Goal: Task Accomplishment & Management: Manage account settings

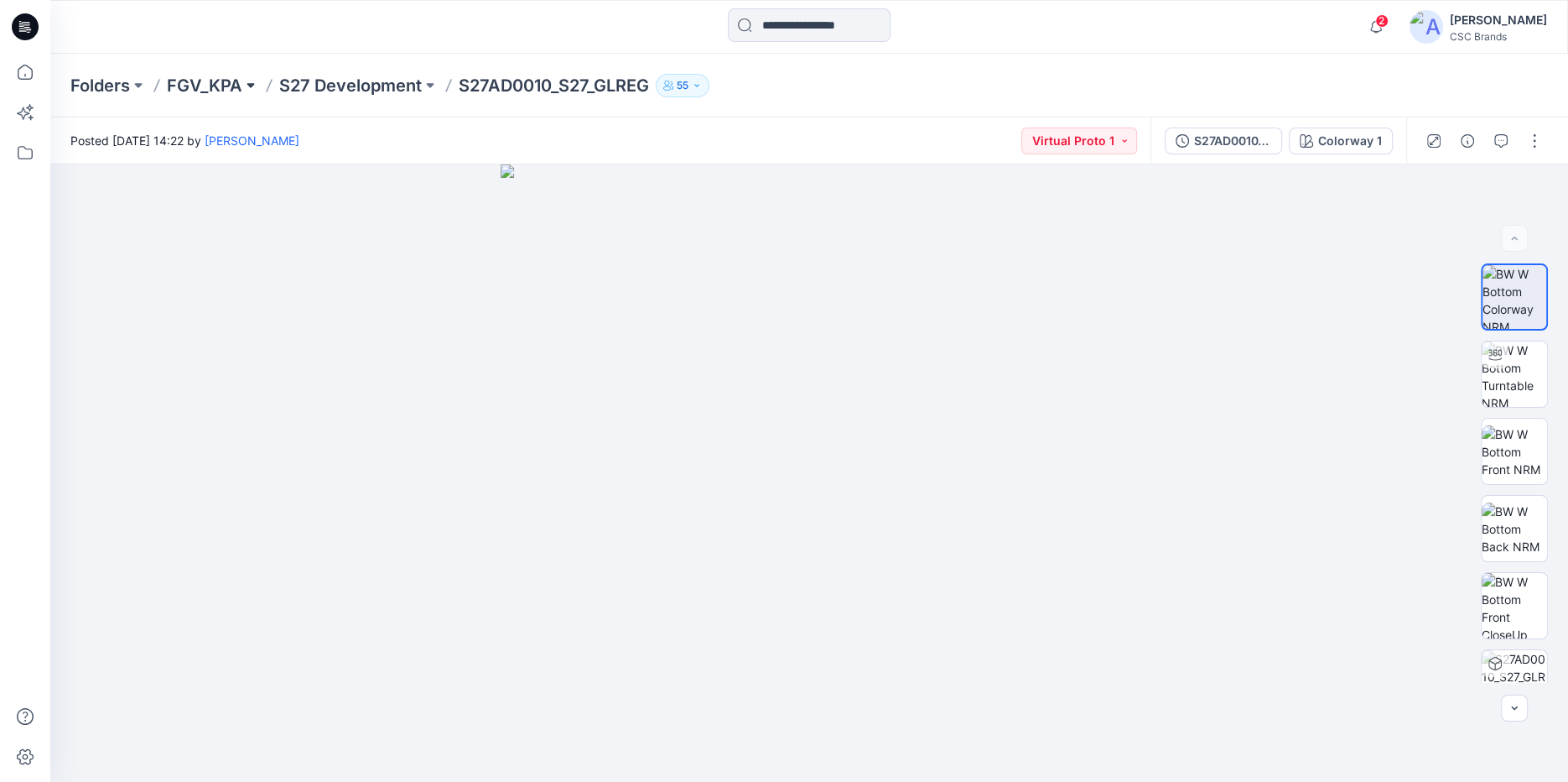
click at [248, 85] on button at bounding box center [251, 85] width 17 height 23
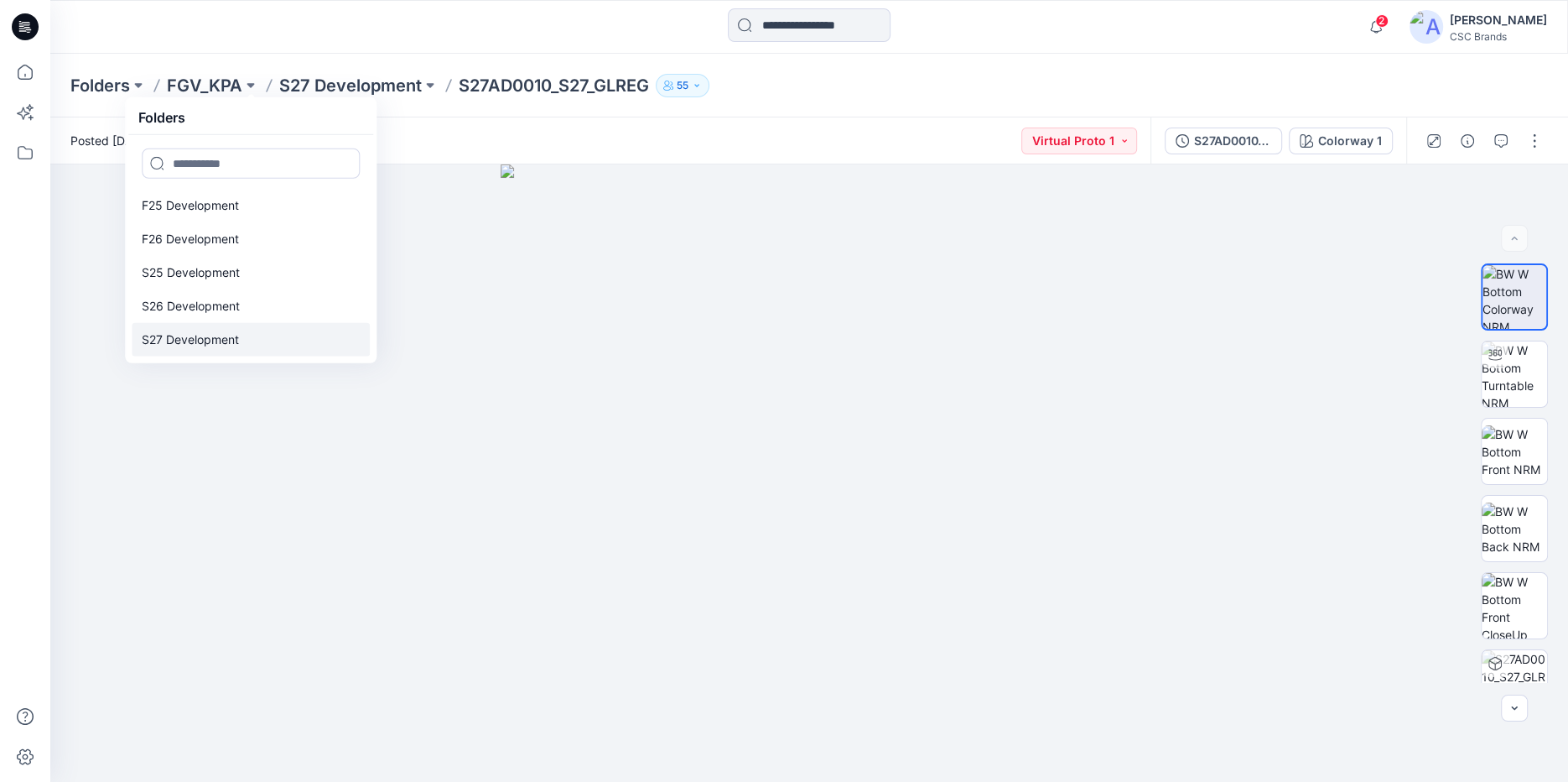
click at [258, 343] on link "S27 Development" at bounding box center [251, 339] width 238 height 33
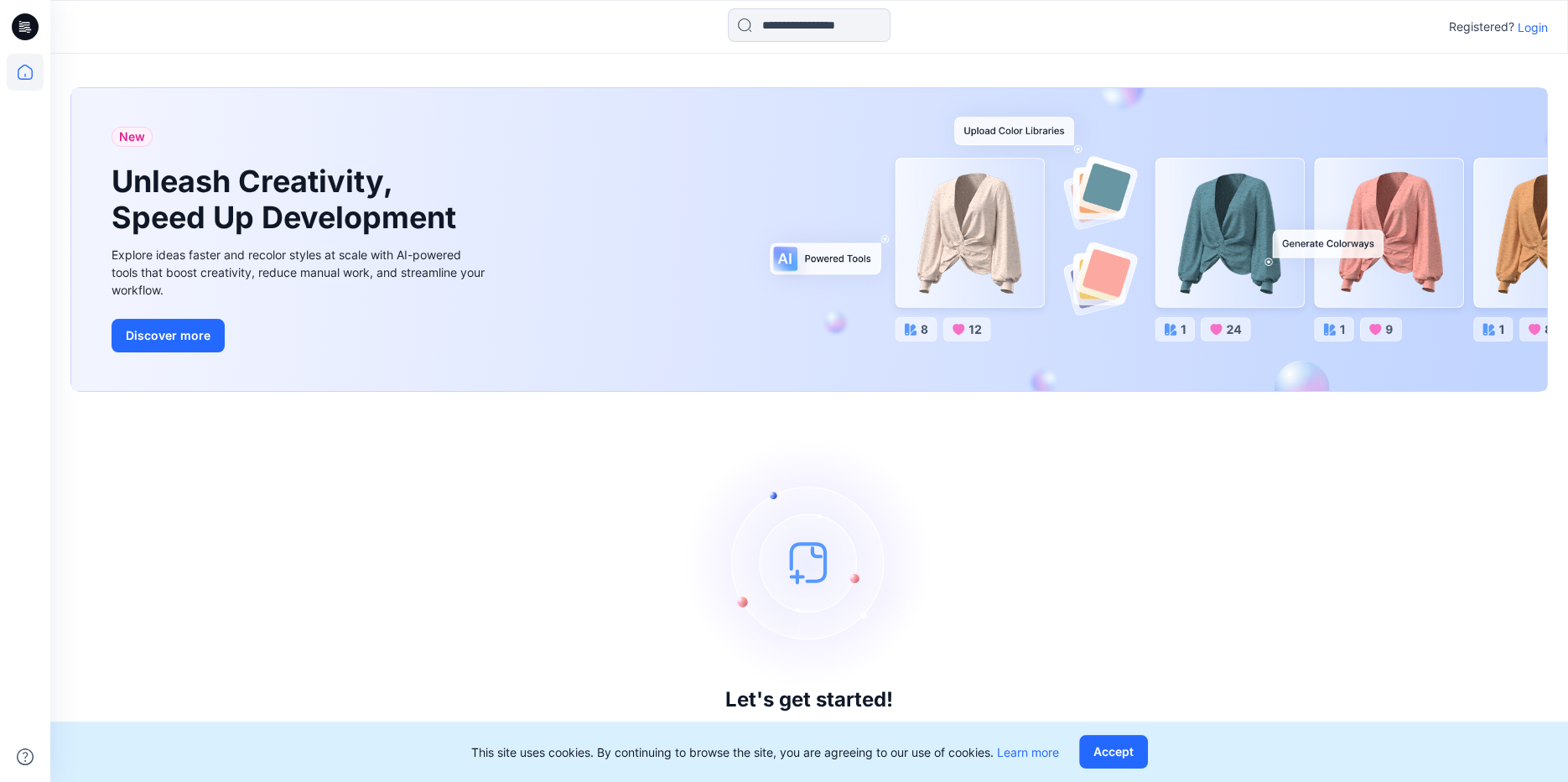
click at [1531, 30] on p "Login" at bounding box center [1533, 27] width 30 height 18
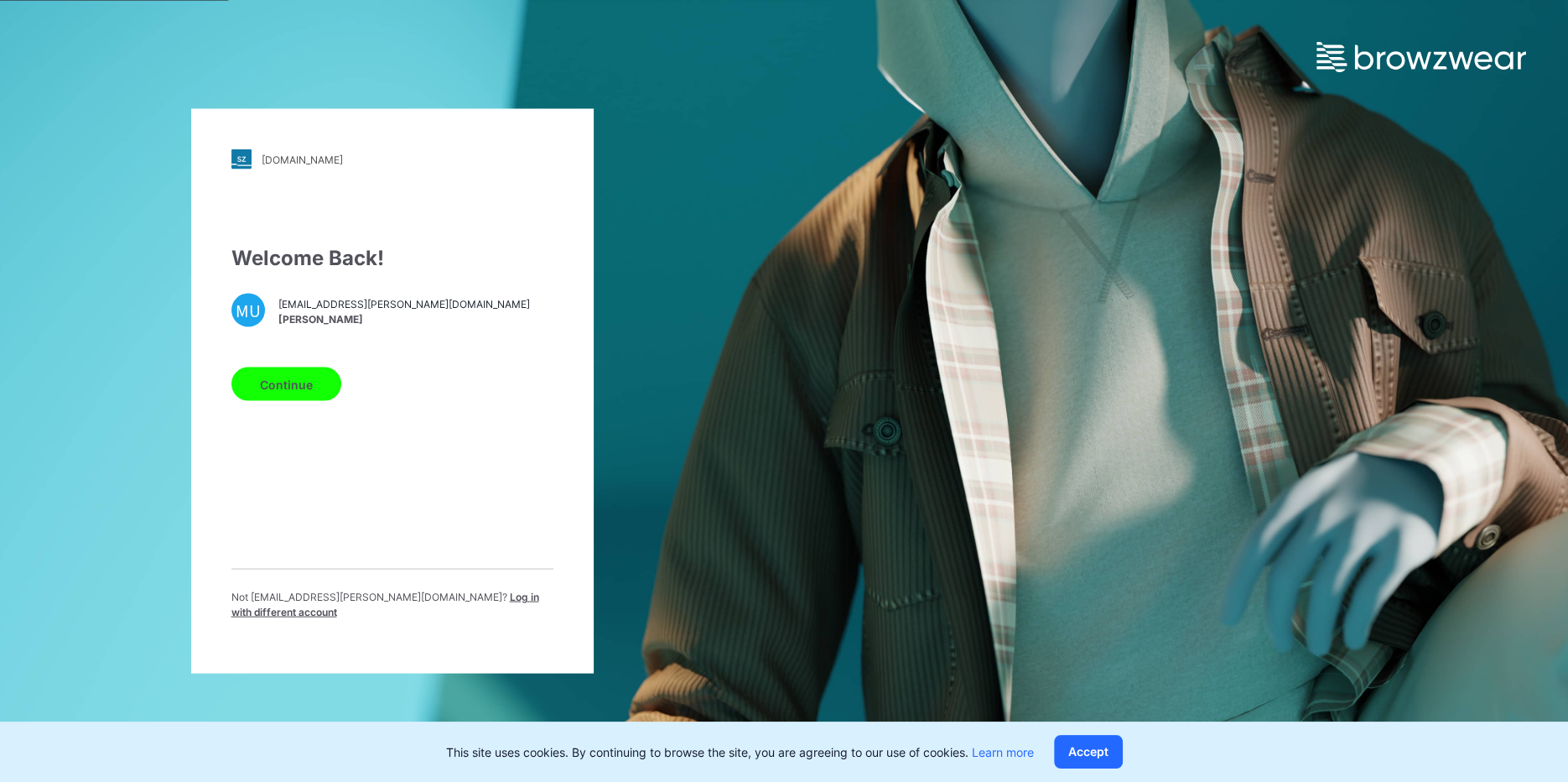
click at [312, 376] on button "Continue" at bounding box center [286, 384] width 110 height 33
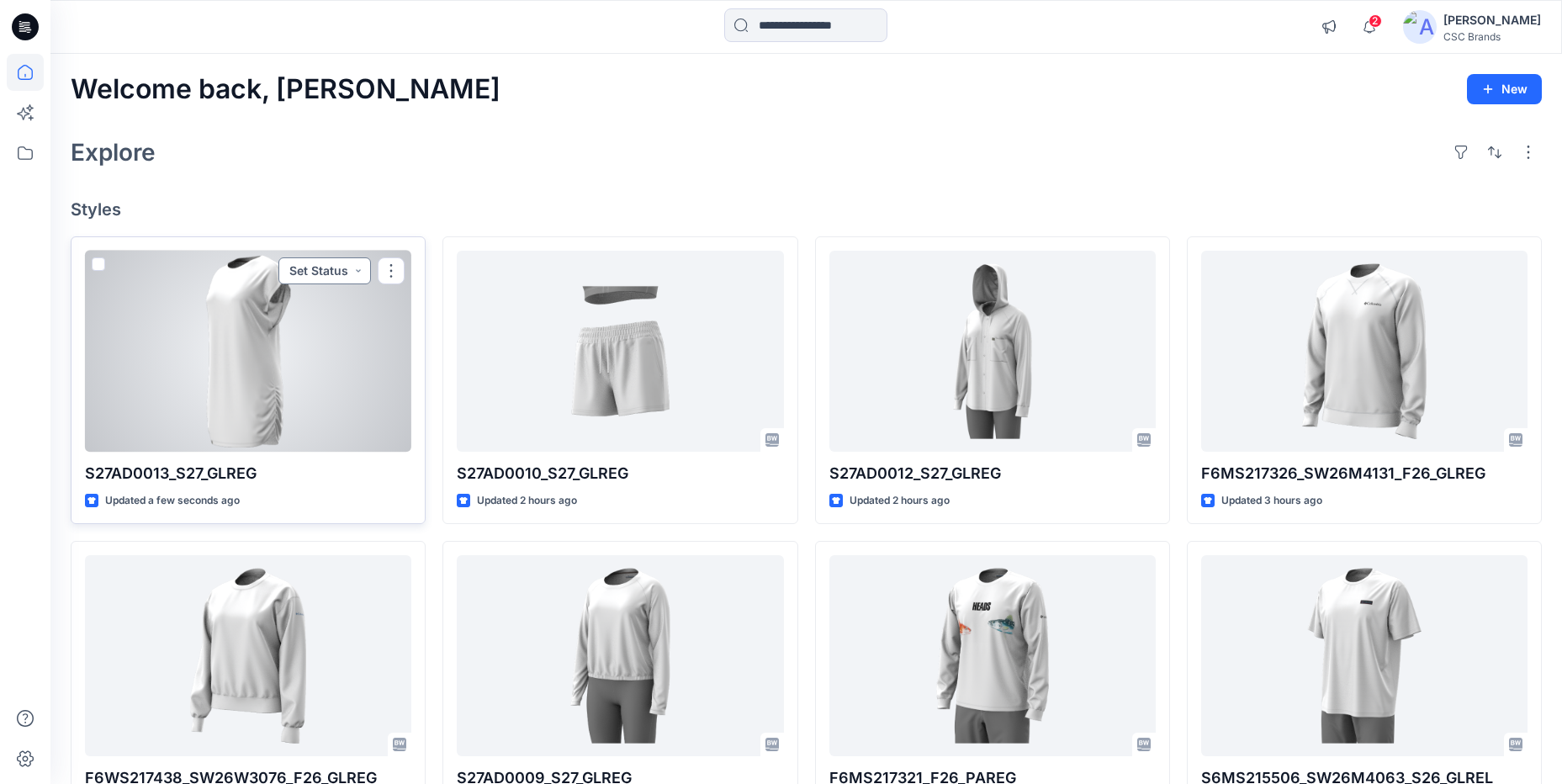
click at [355, 275] on button "Set Status" at bounding box center [325, 270] width 92 height 27
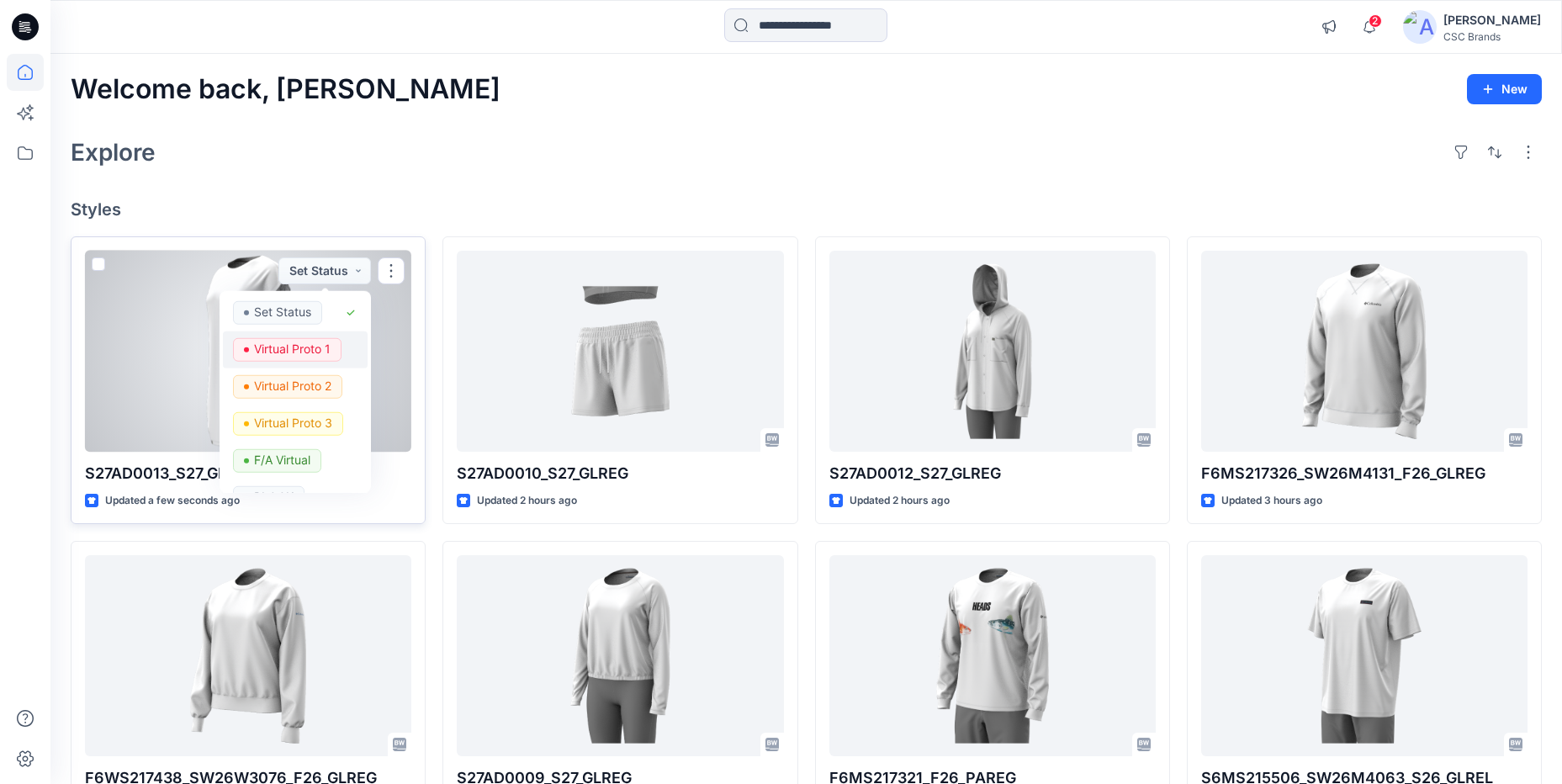
click at [322, 349] on p "Virtual Proto 1" at bounding box center [292, 349] width 77 height 22
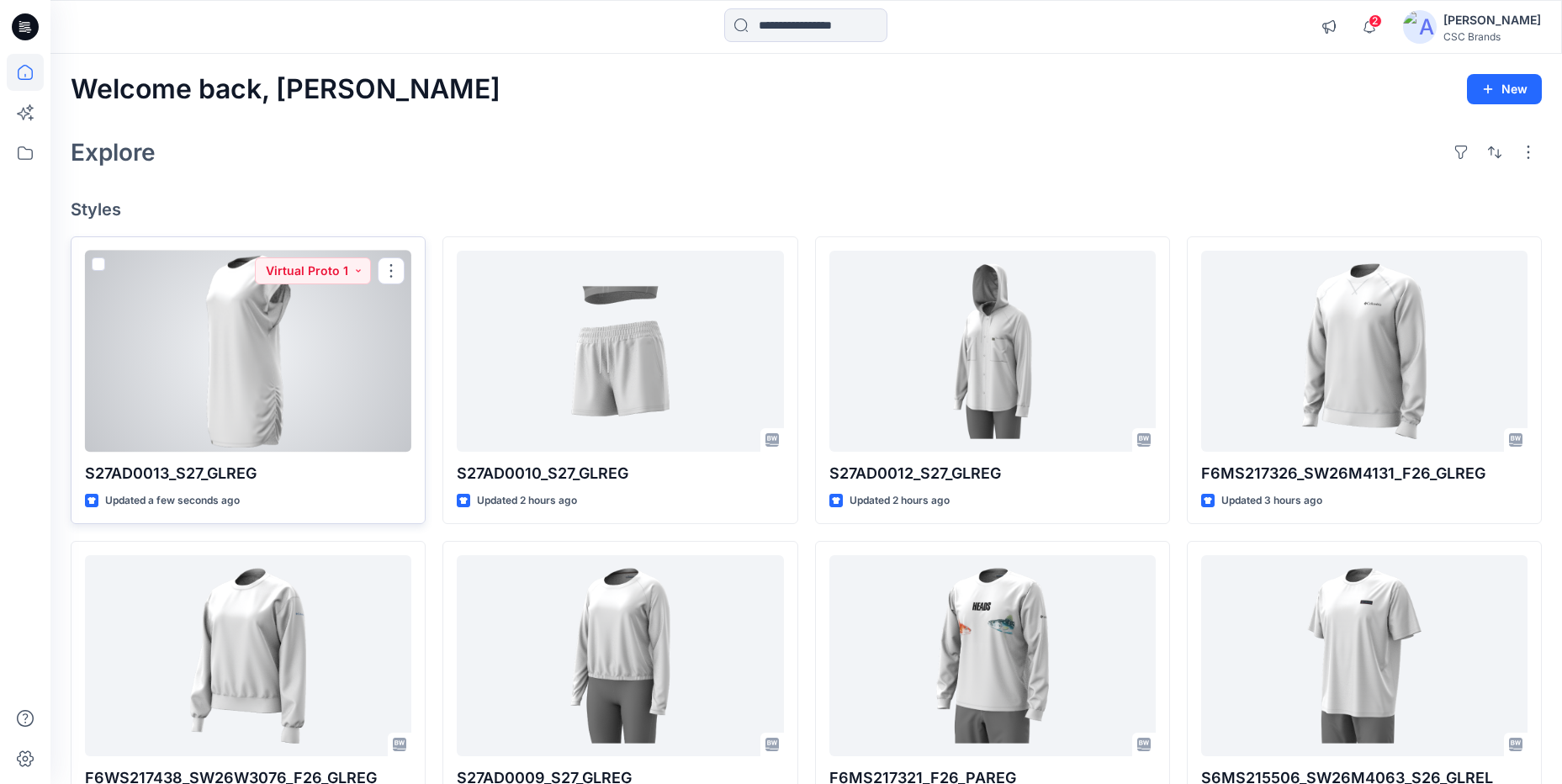
click at [295, 360] on div at bounding box center [248, 350] width 326 height 201
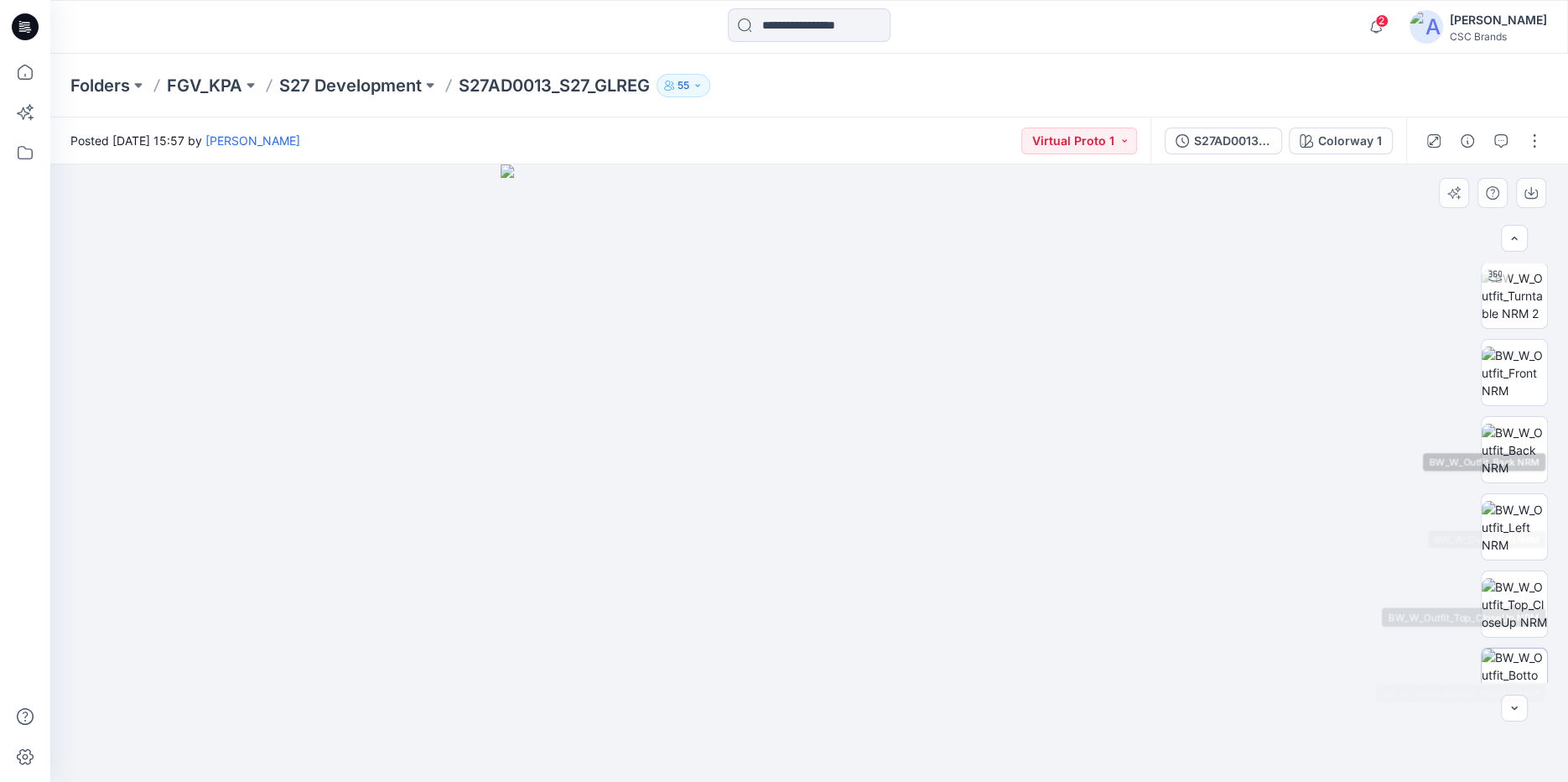
scroll to position [192, 0]
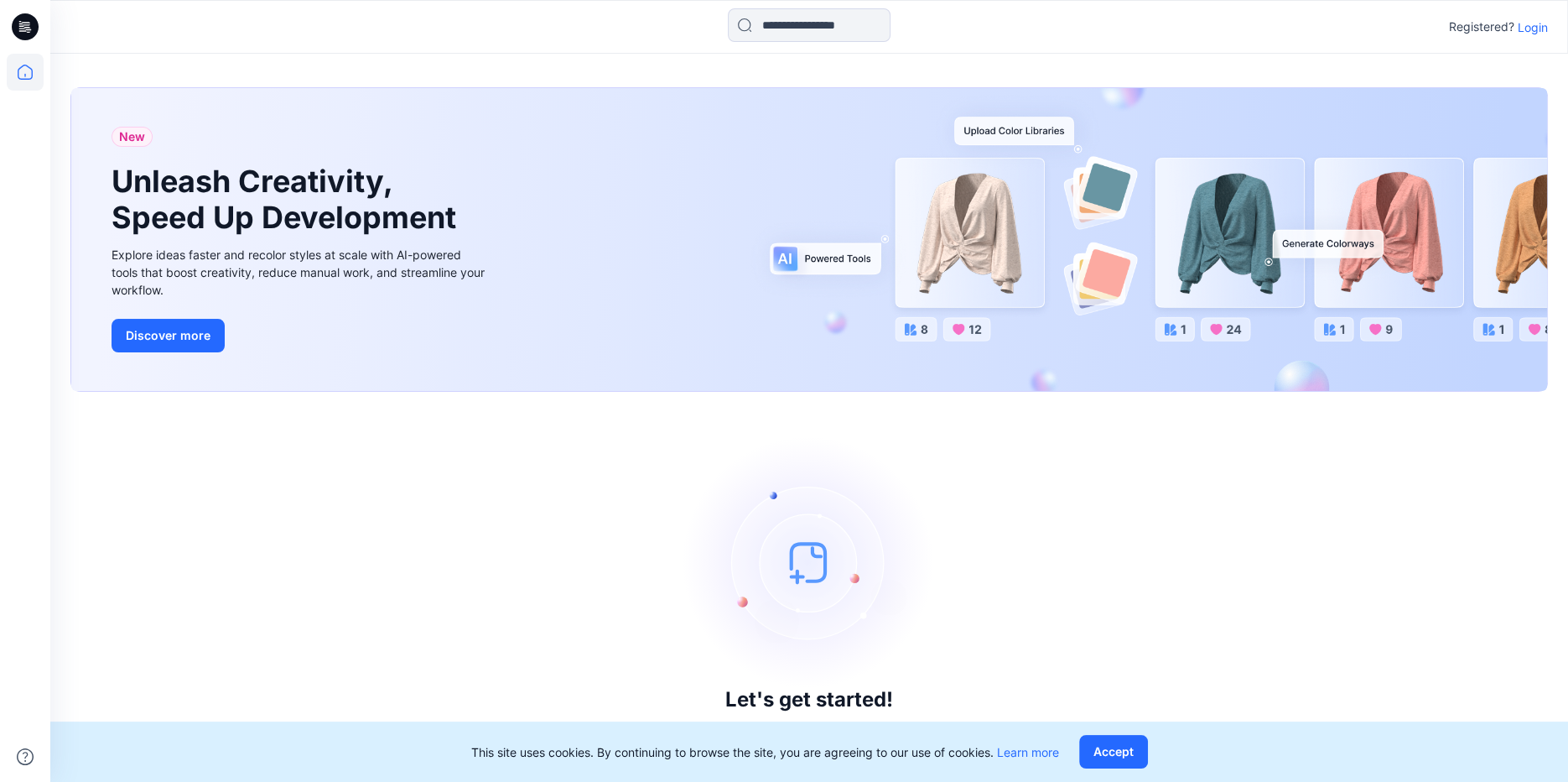
click at [1537, 30] on p "Login" at bounding box center [1533, 27] width 30 height 18
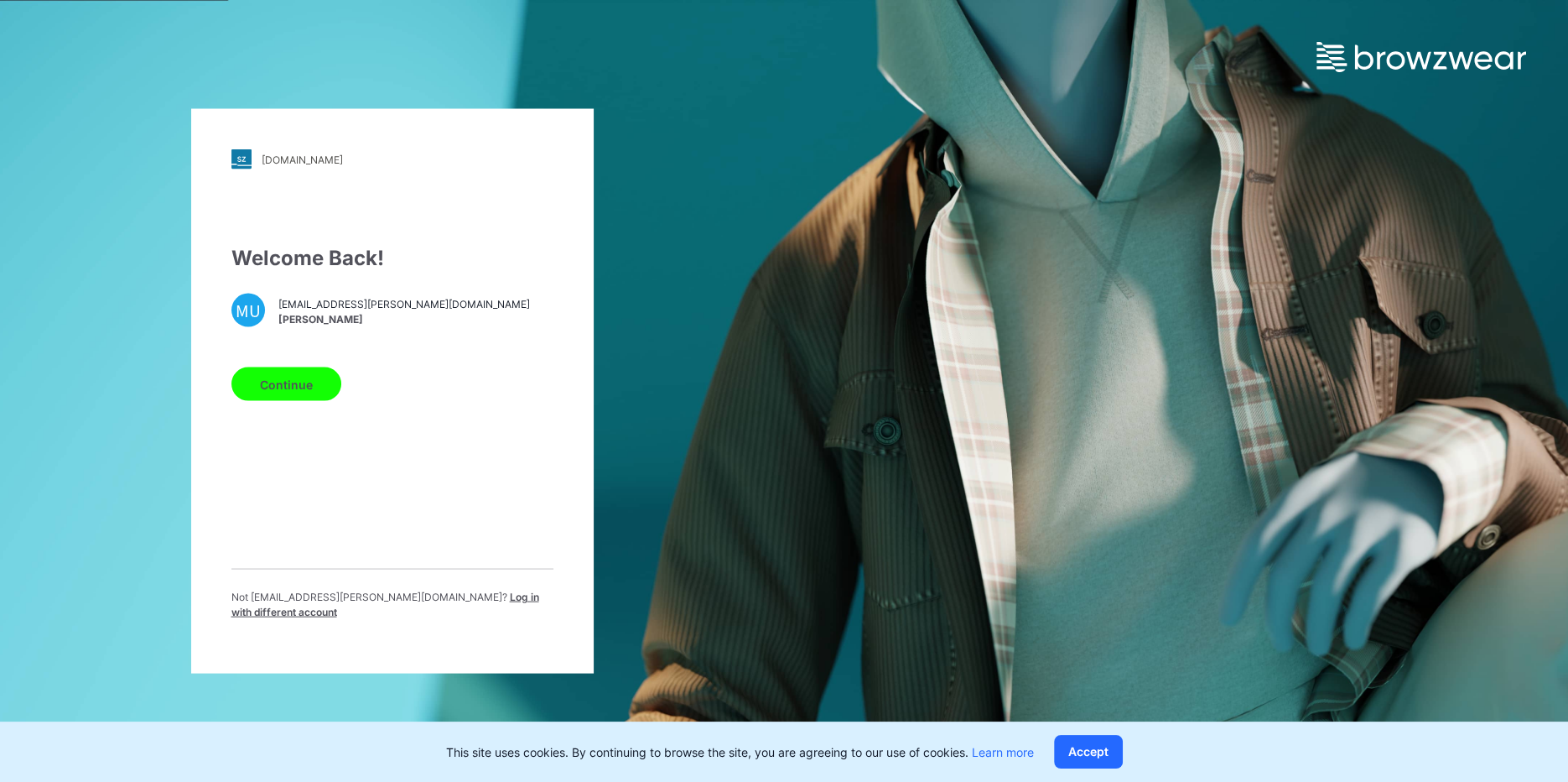
click at [299, 377] on button "Continue" at bounding box center [286, 384] width 110 height 33
click at [312, 385] on button "Continue" at bounding box center [286, 384] width 110 height 33
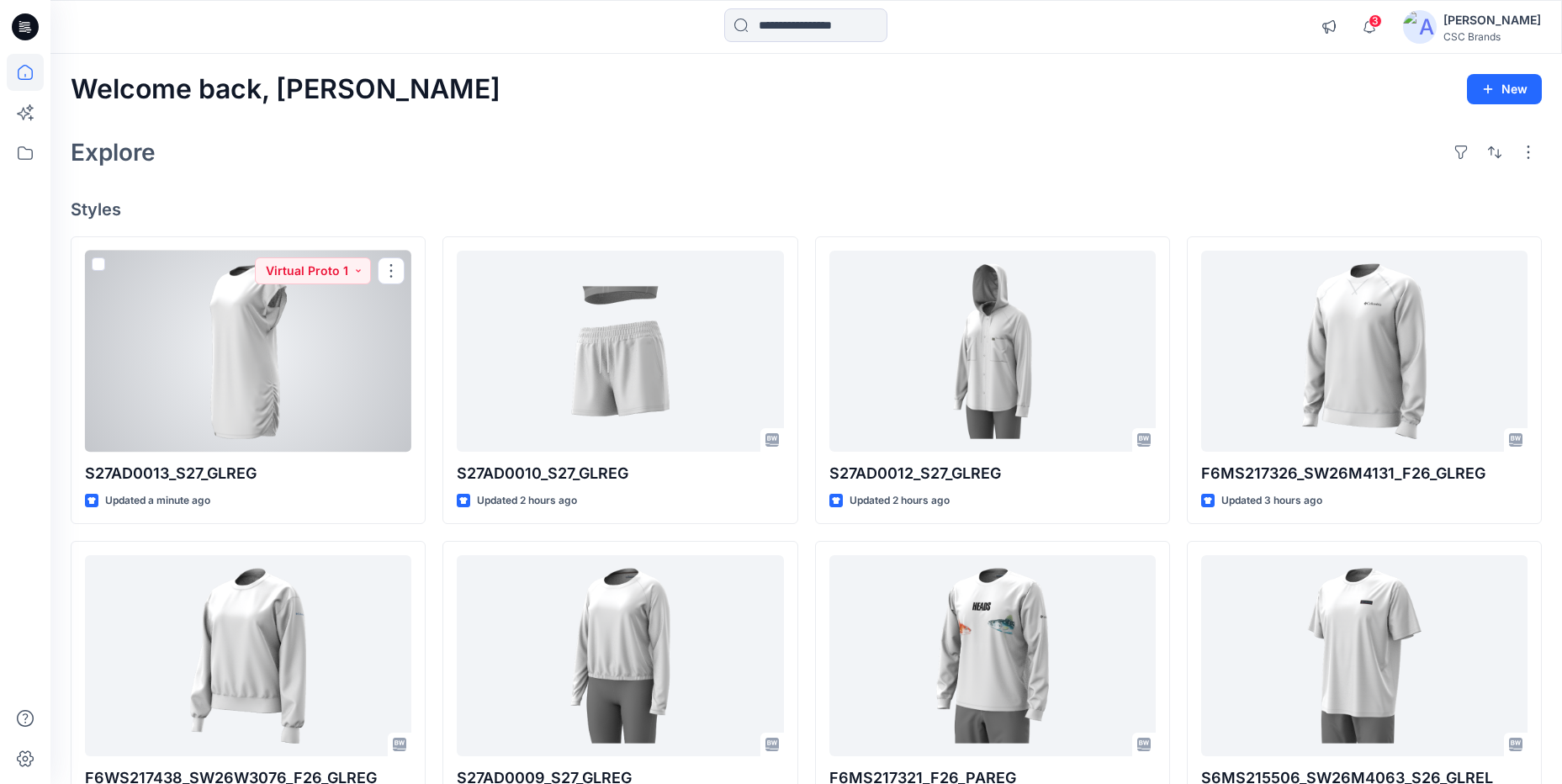
click at [193, 377] on div at bounding box center [248, 350] width 326 height 201
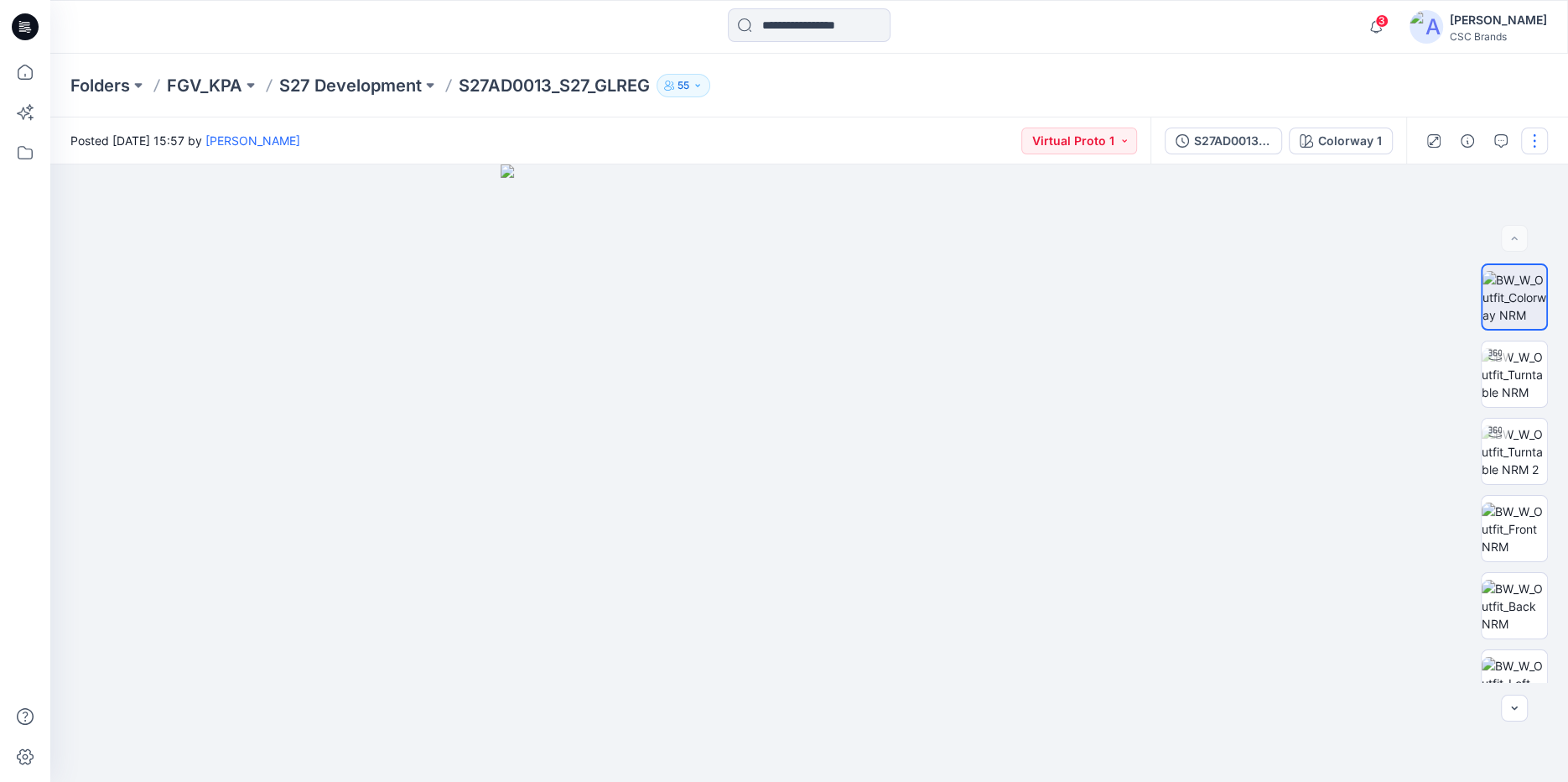
click at [1539, 134] on button "button" at bounding box center [1534, 140] width 27 height 27
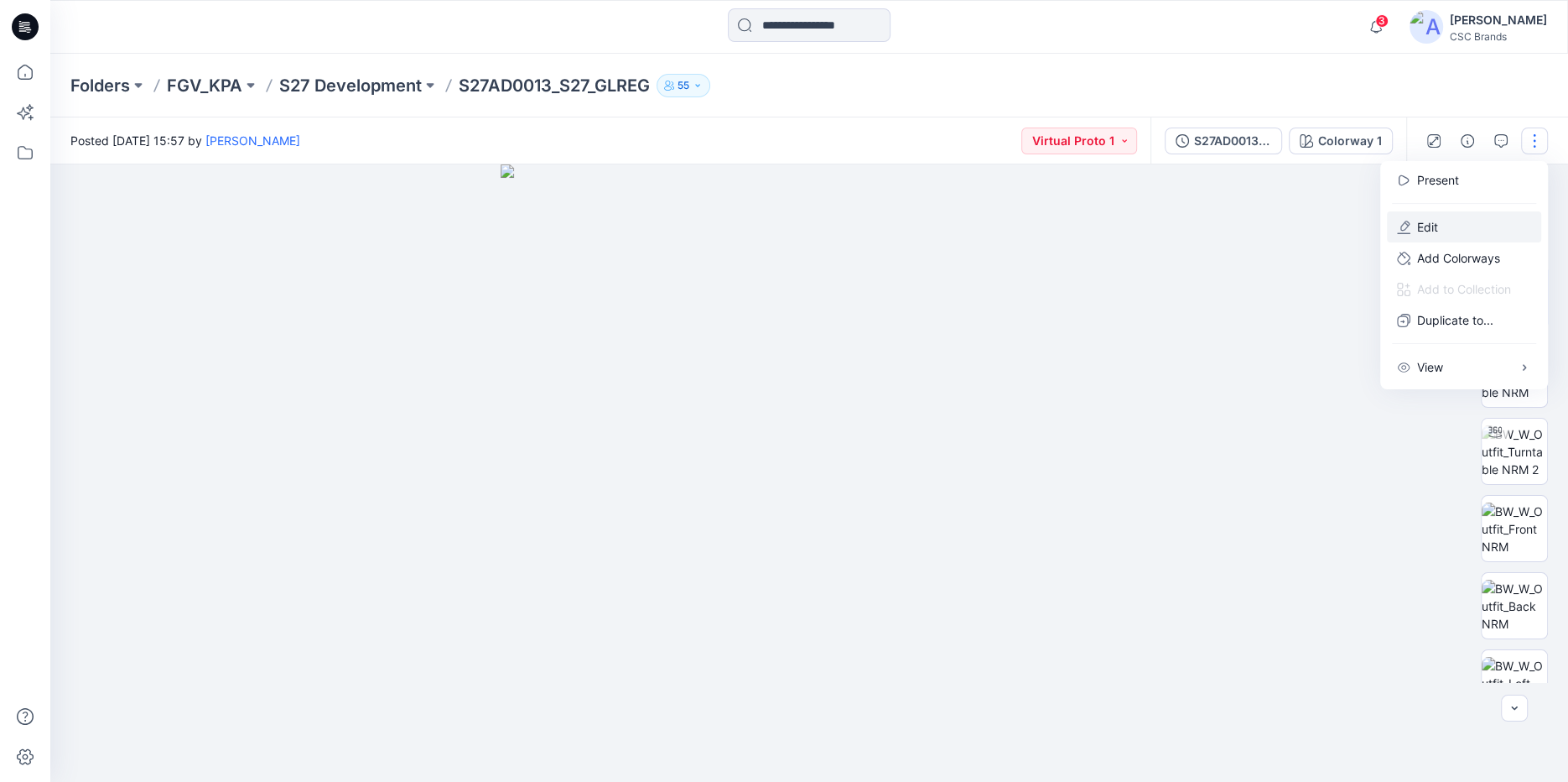
click at [1434, 231] on p "Edit" at bounding box center [1427, 227] width 21 height 18
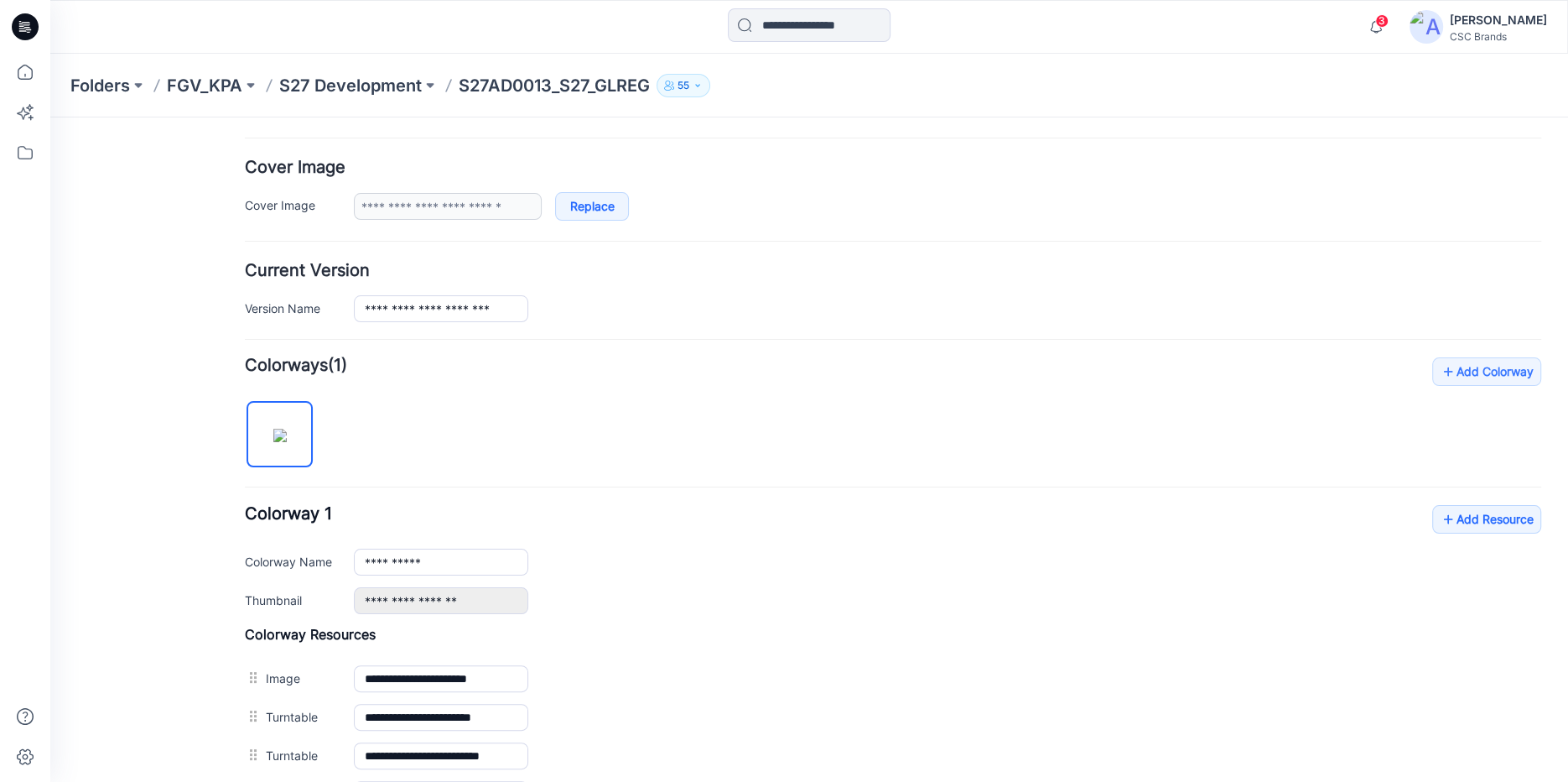
scroll to position [453, 0]
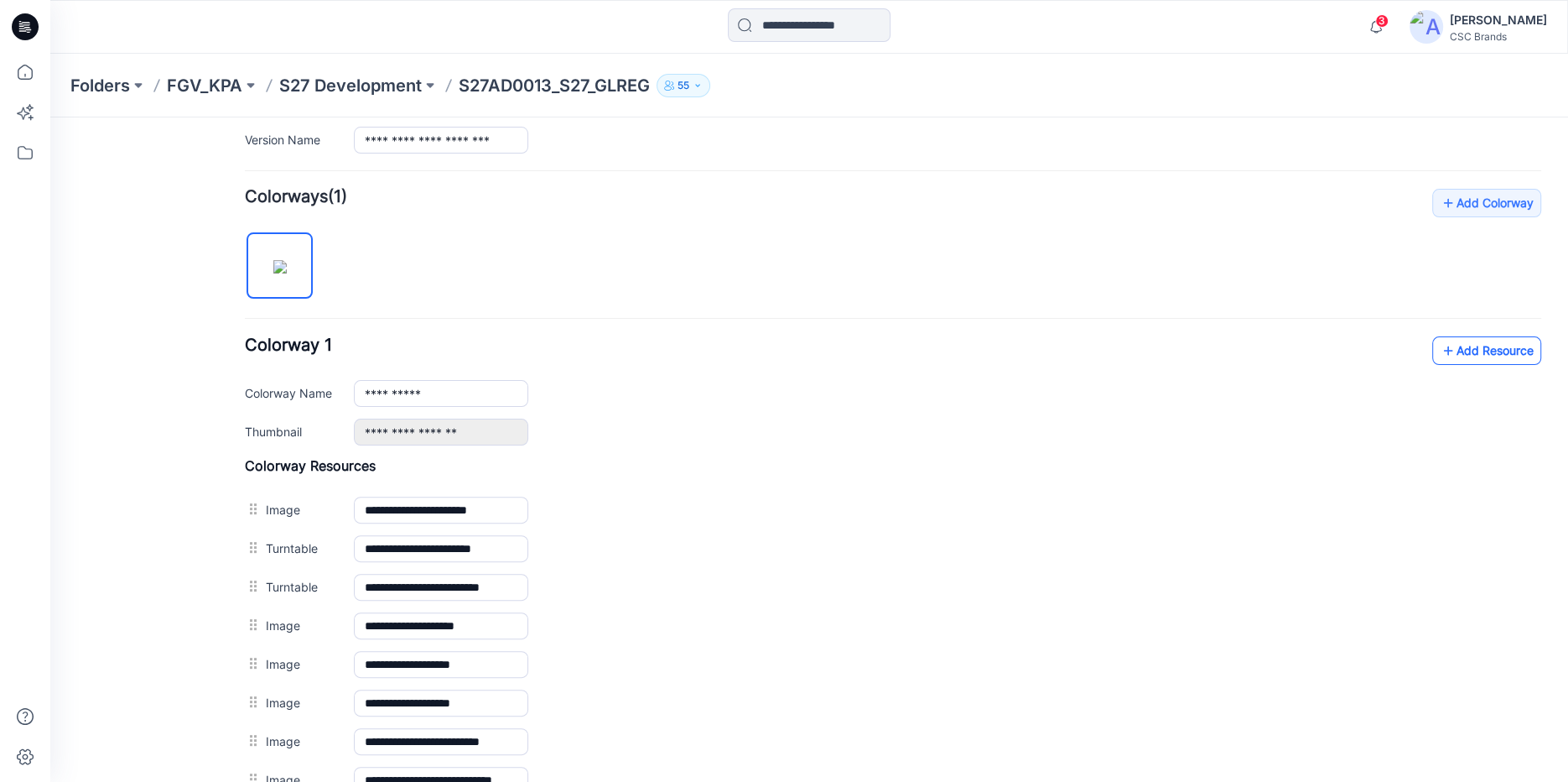
click at [1478, 350] on link "Add Resource" at bounding box center [1487, 350] width 109 height 29
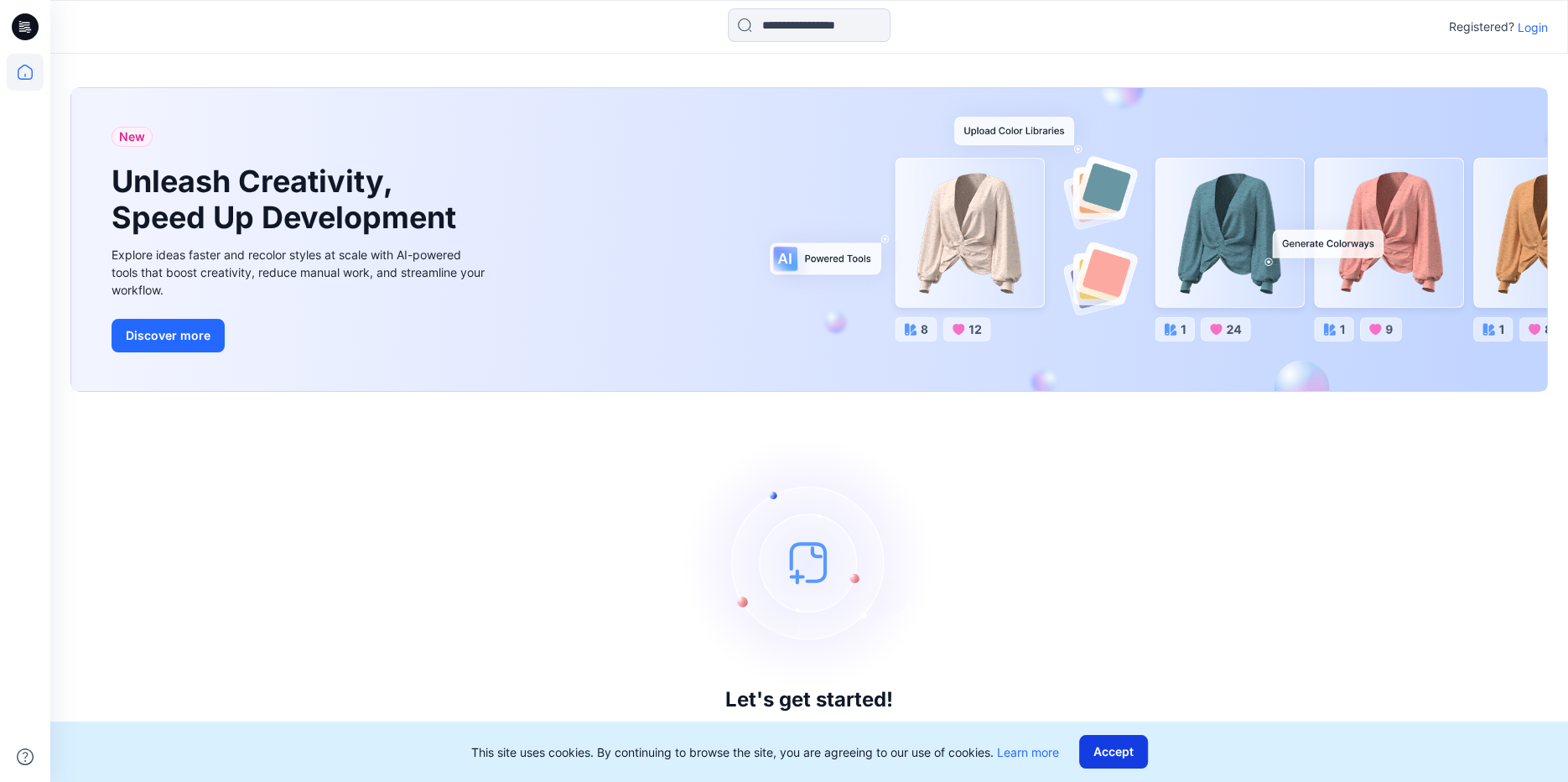
click at [1136, 766] on button "Accept" at bounding box center [1114, 752] width 69 height 33
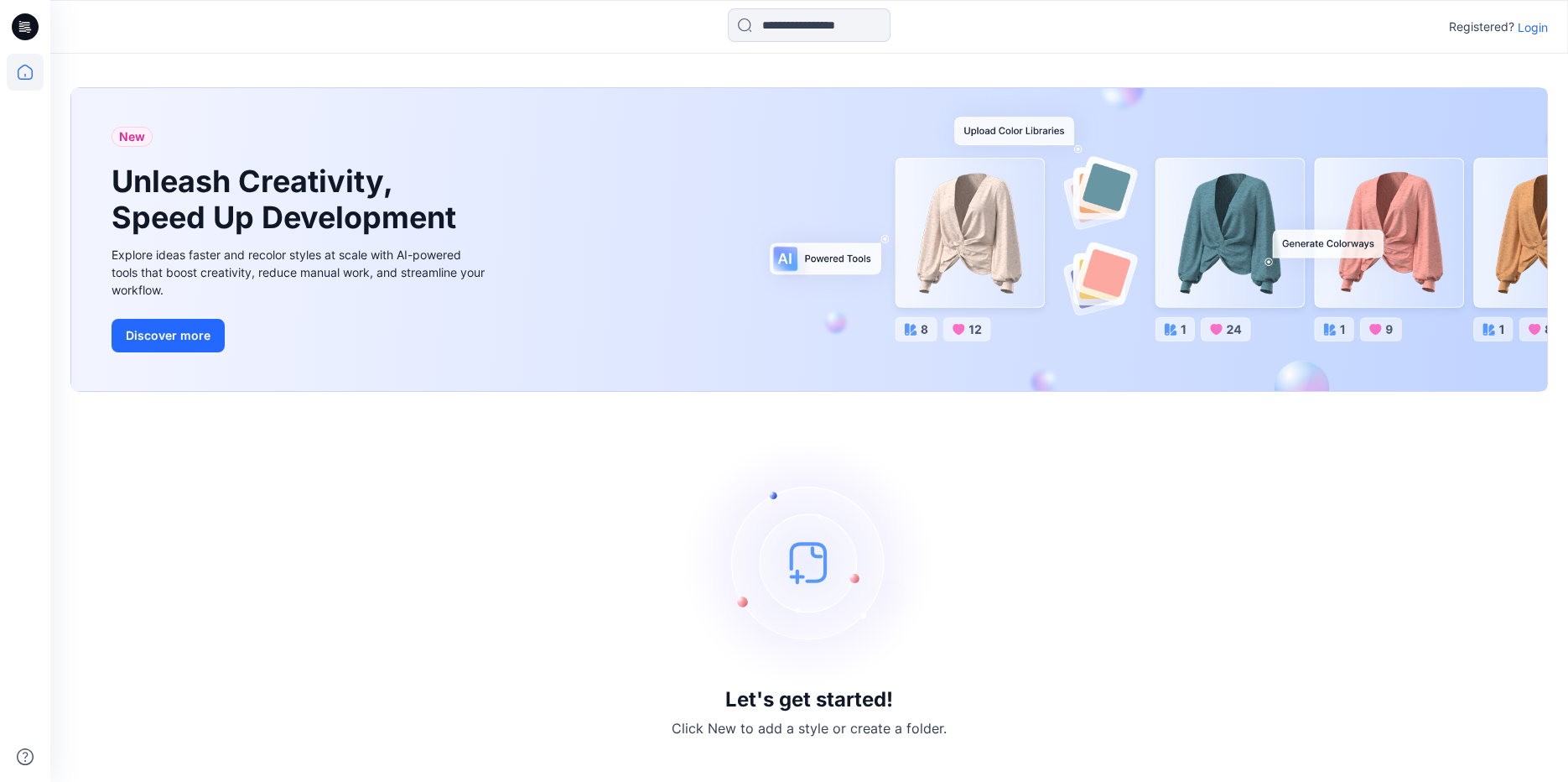
click at [1534, 30] on p "Login" at bounding box center [1533, 27] width 30 height 18
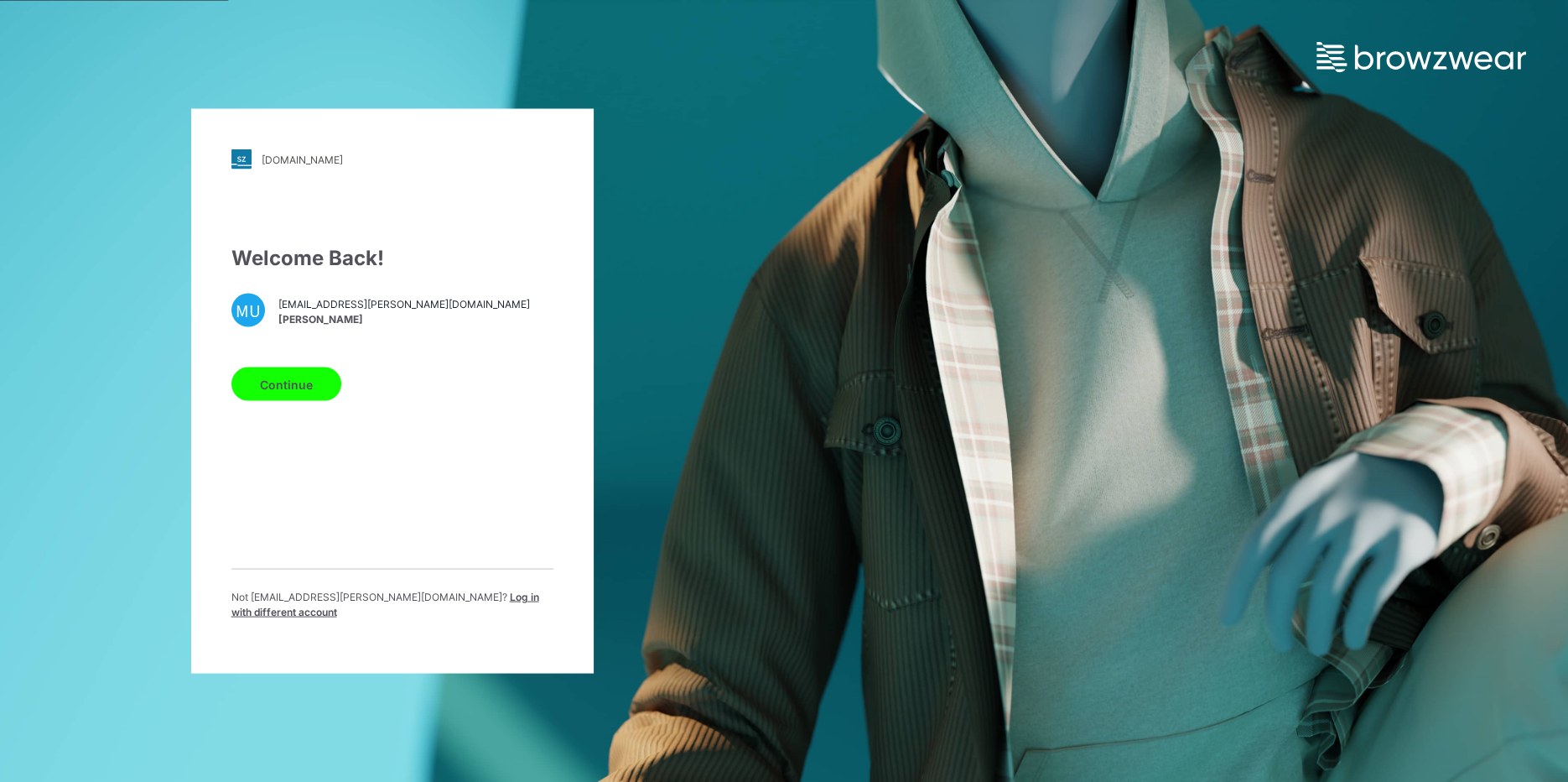
click at [281, 397] on button "Continue" at bounding box center [286, 384] width 110 height 33
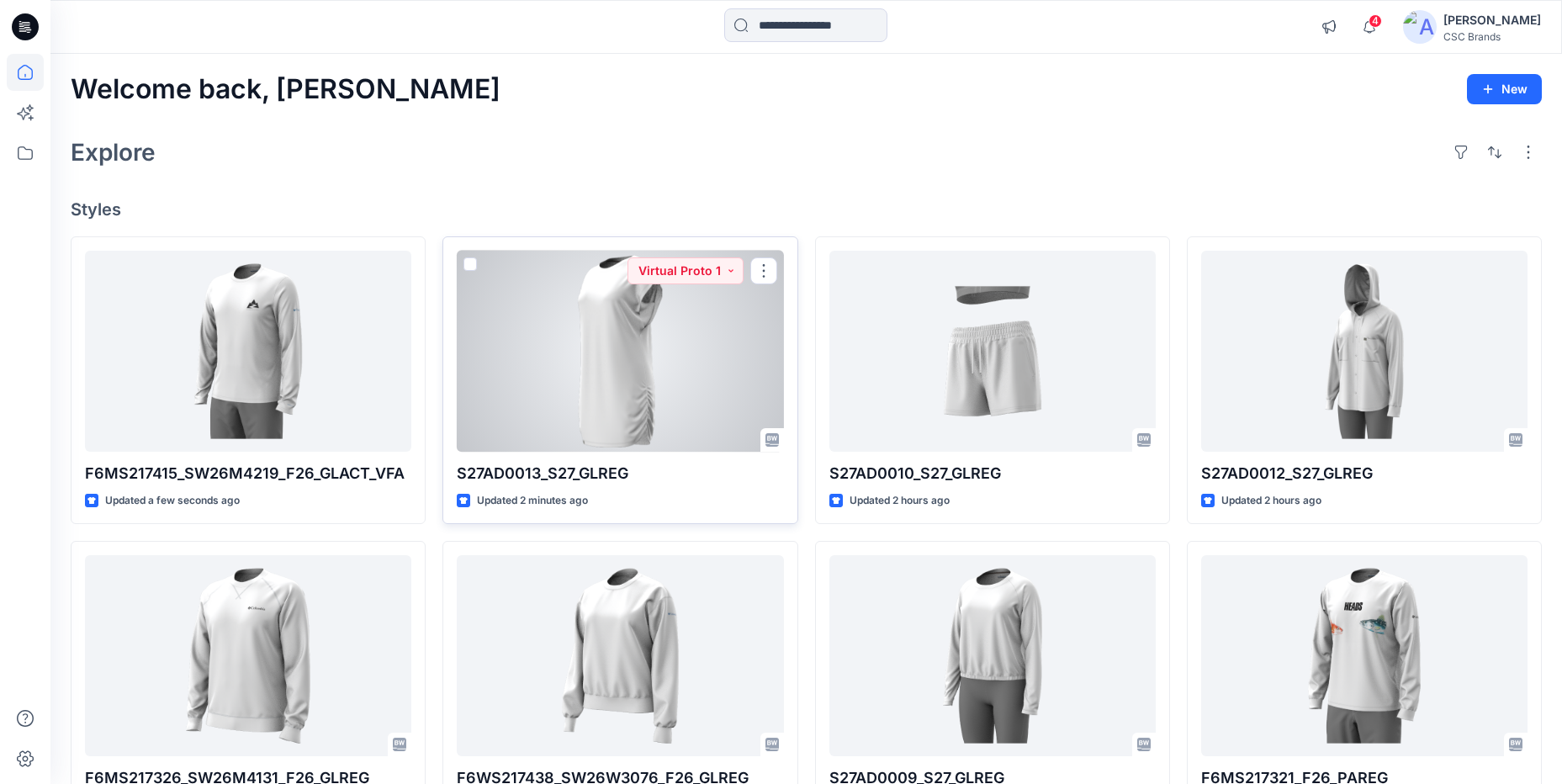
click at [668, 383] on div at bounding box center [620, 350] width 326 height 201
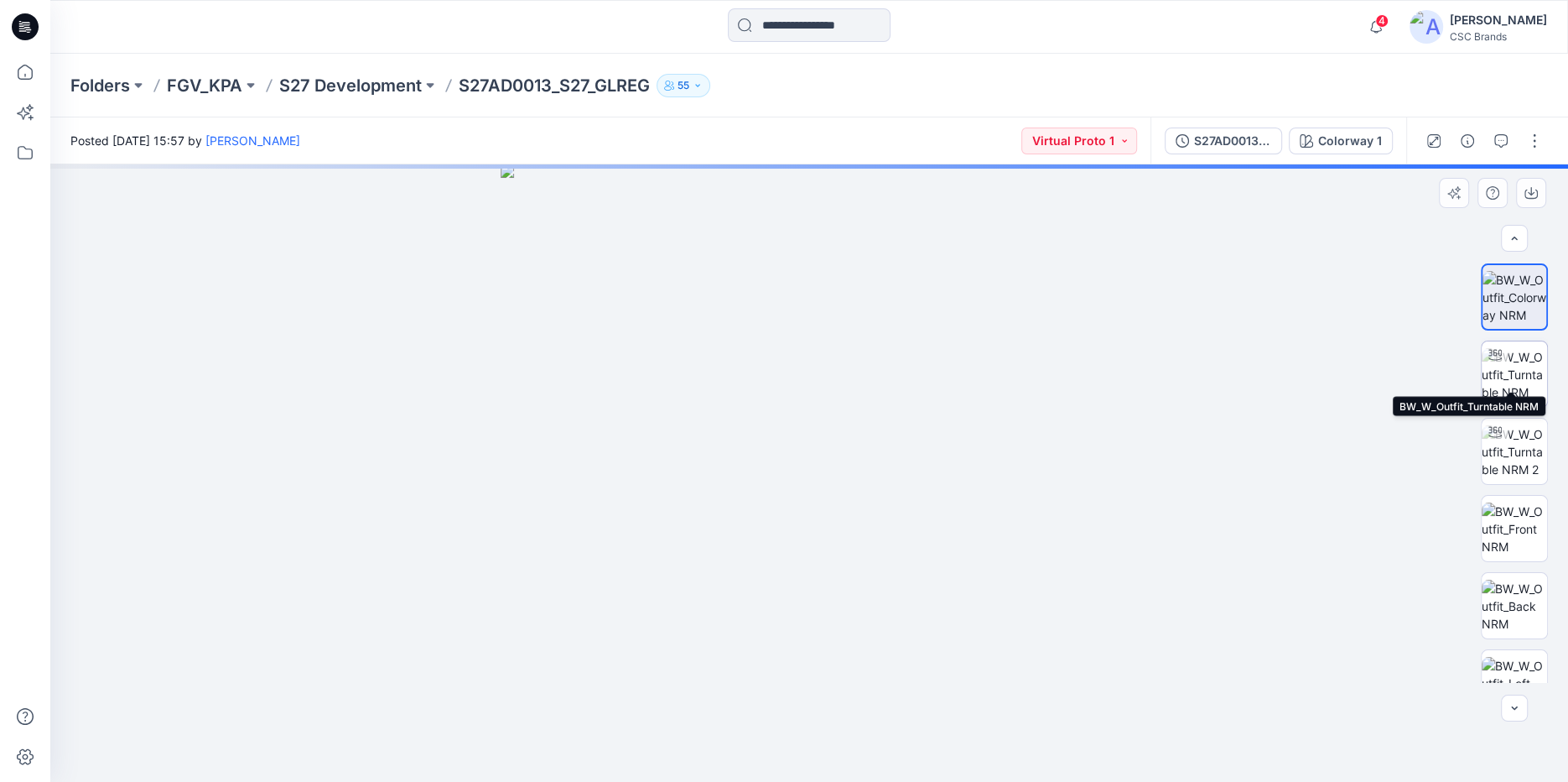
scroll to position [269, 0]
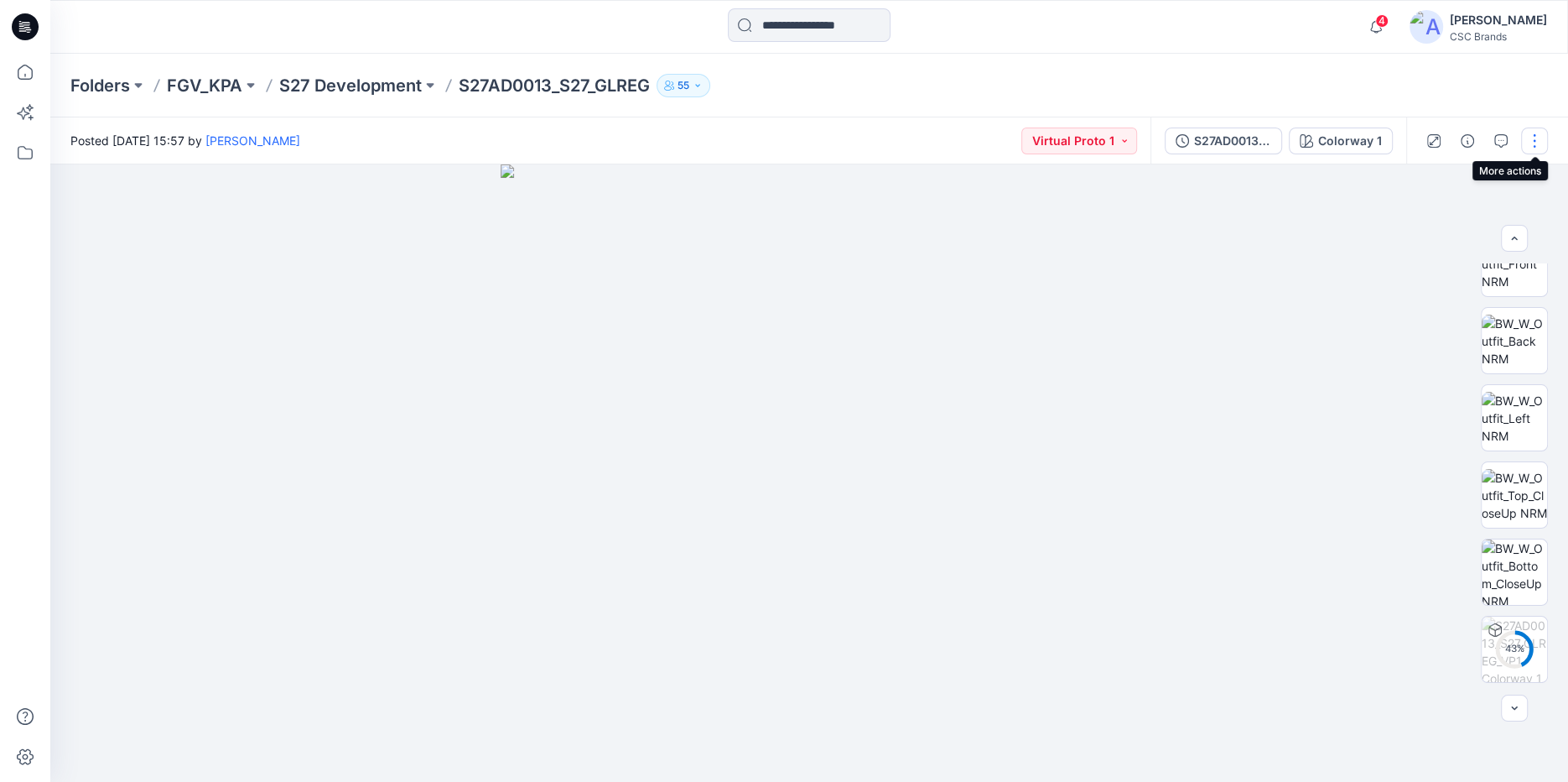
click at [1534, 150] on button "button" at bounding box center [1534, 140] width 27 height 27
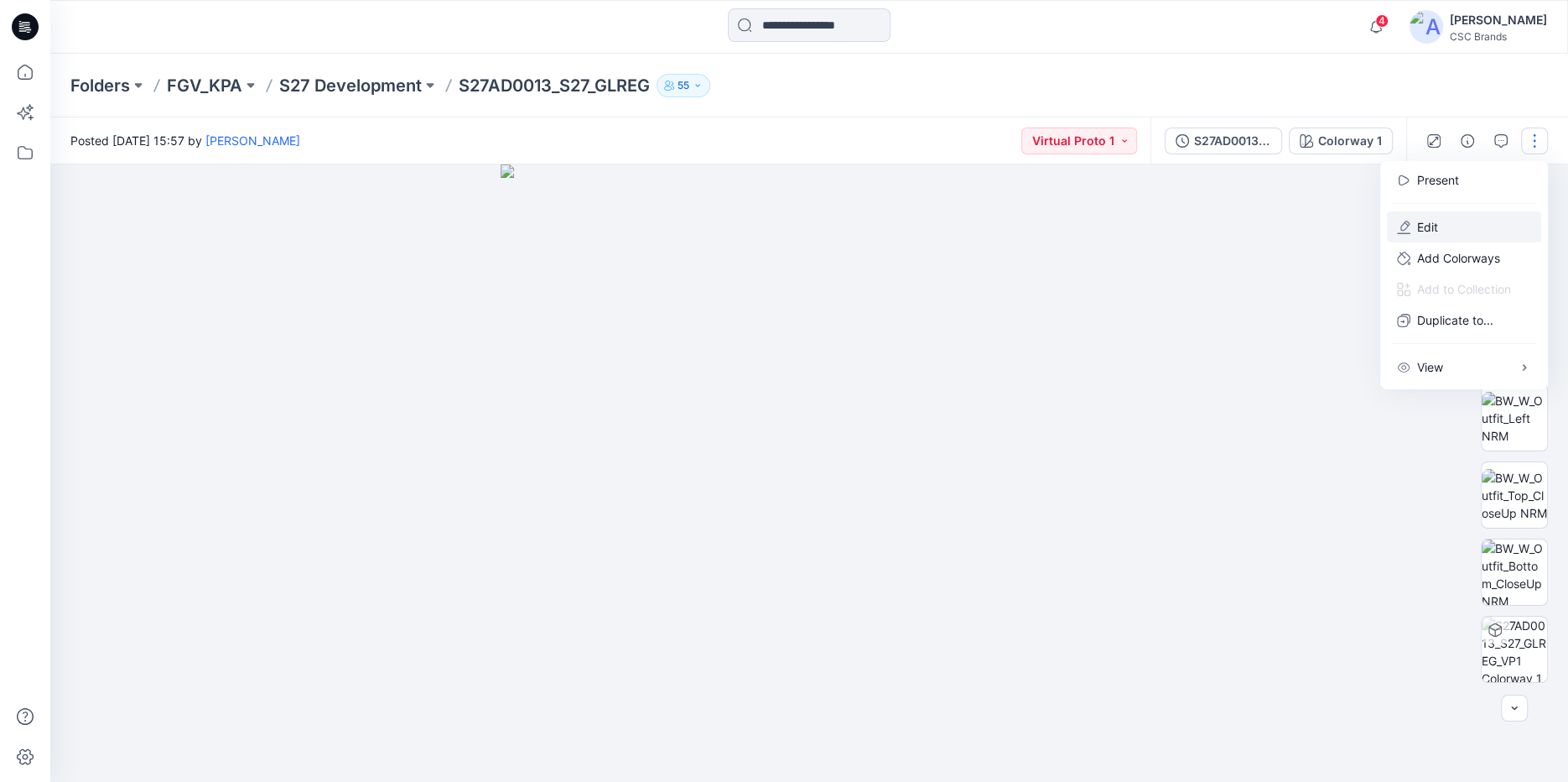
click at [1397, 226] on button "Edit" at bounding box center [1464, 227] width 154 height 31
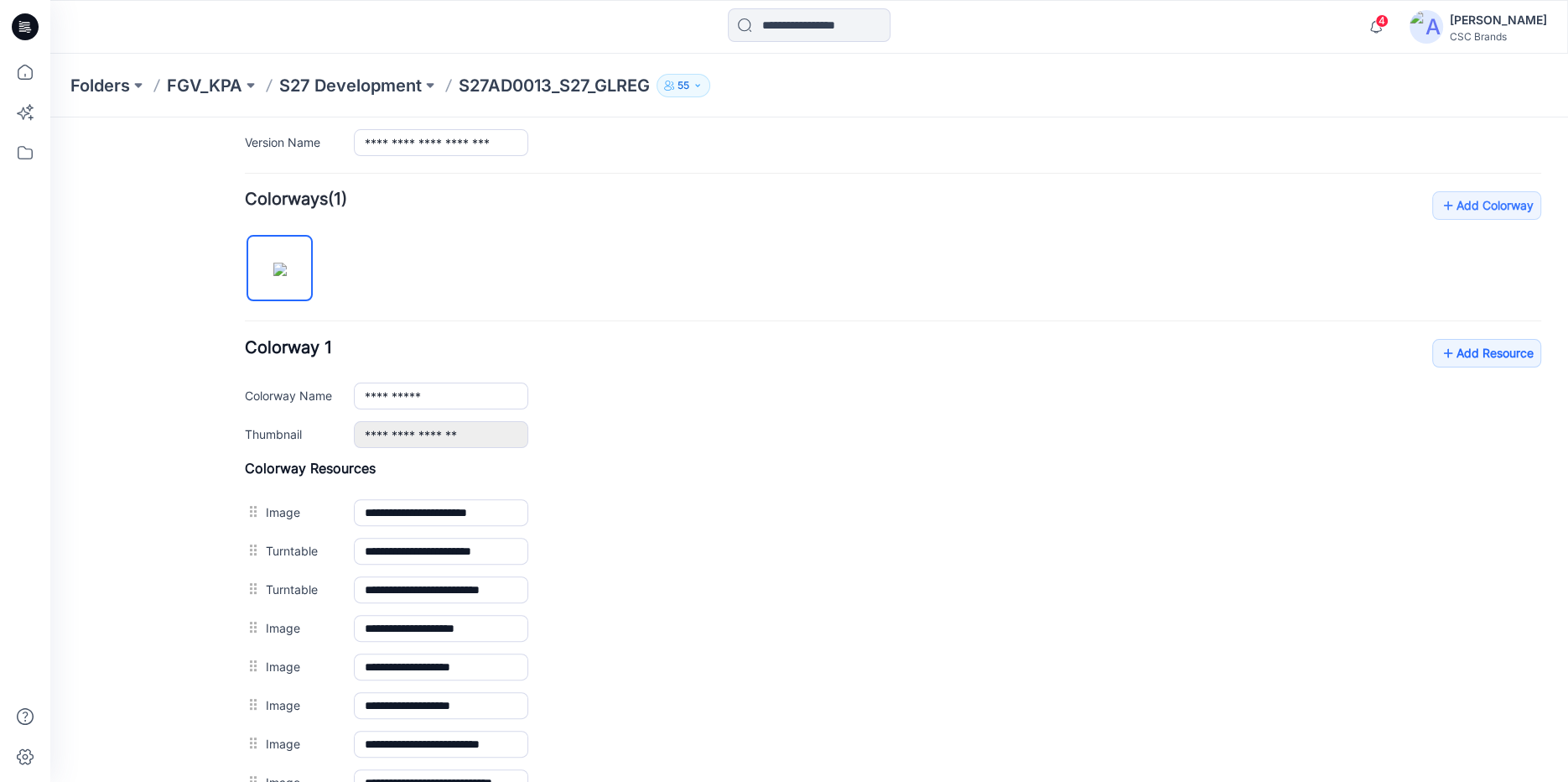
scroll to position [453, 0]
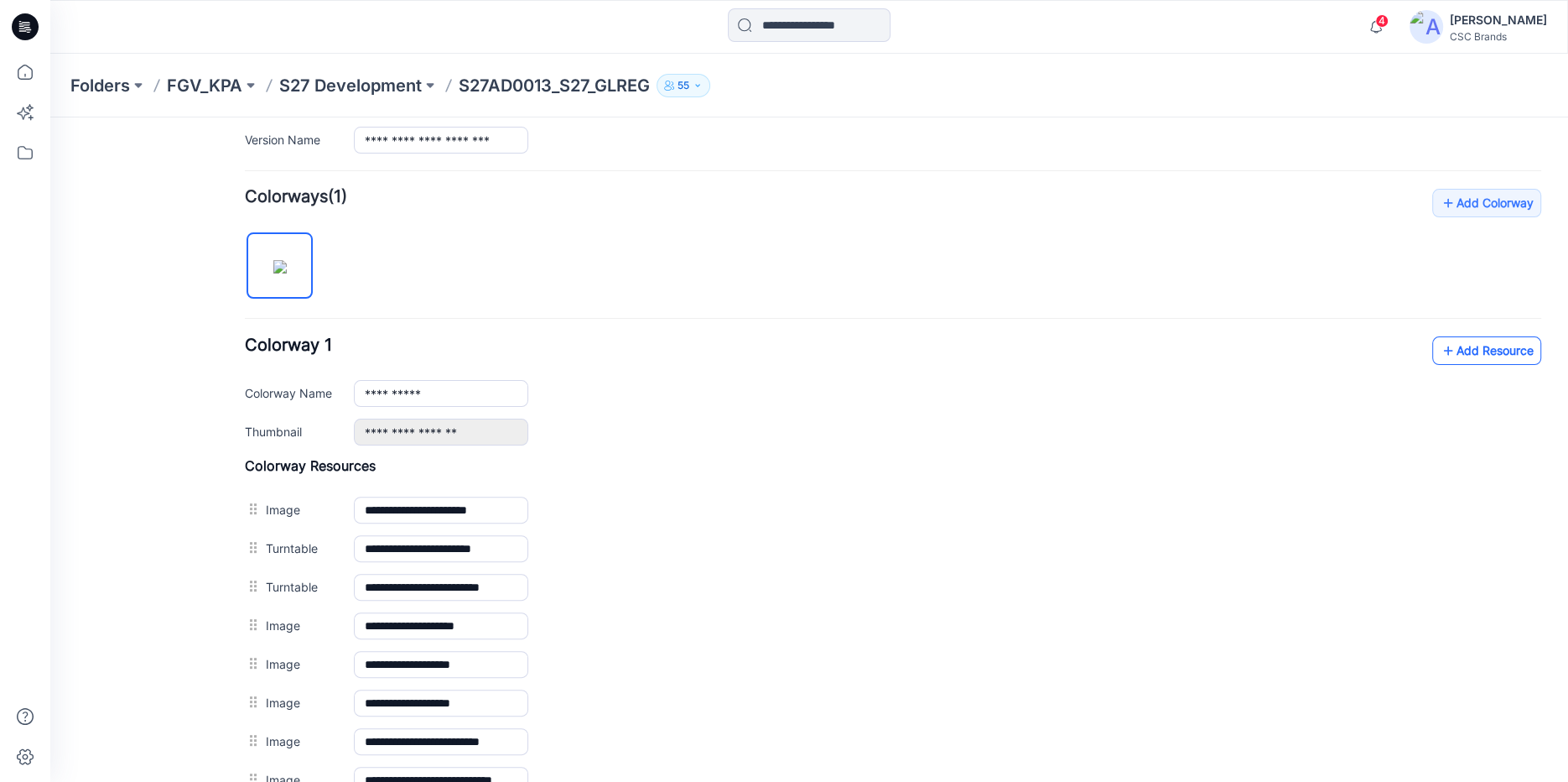
click at [1486, 355] on link "Add Resource" at bounding box center [1487, 350] width 109 height 29
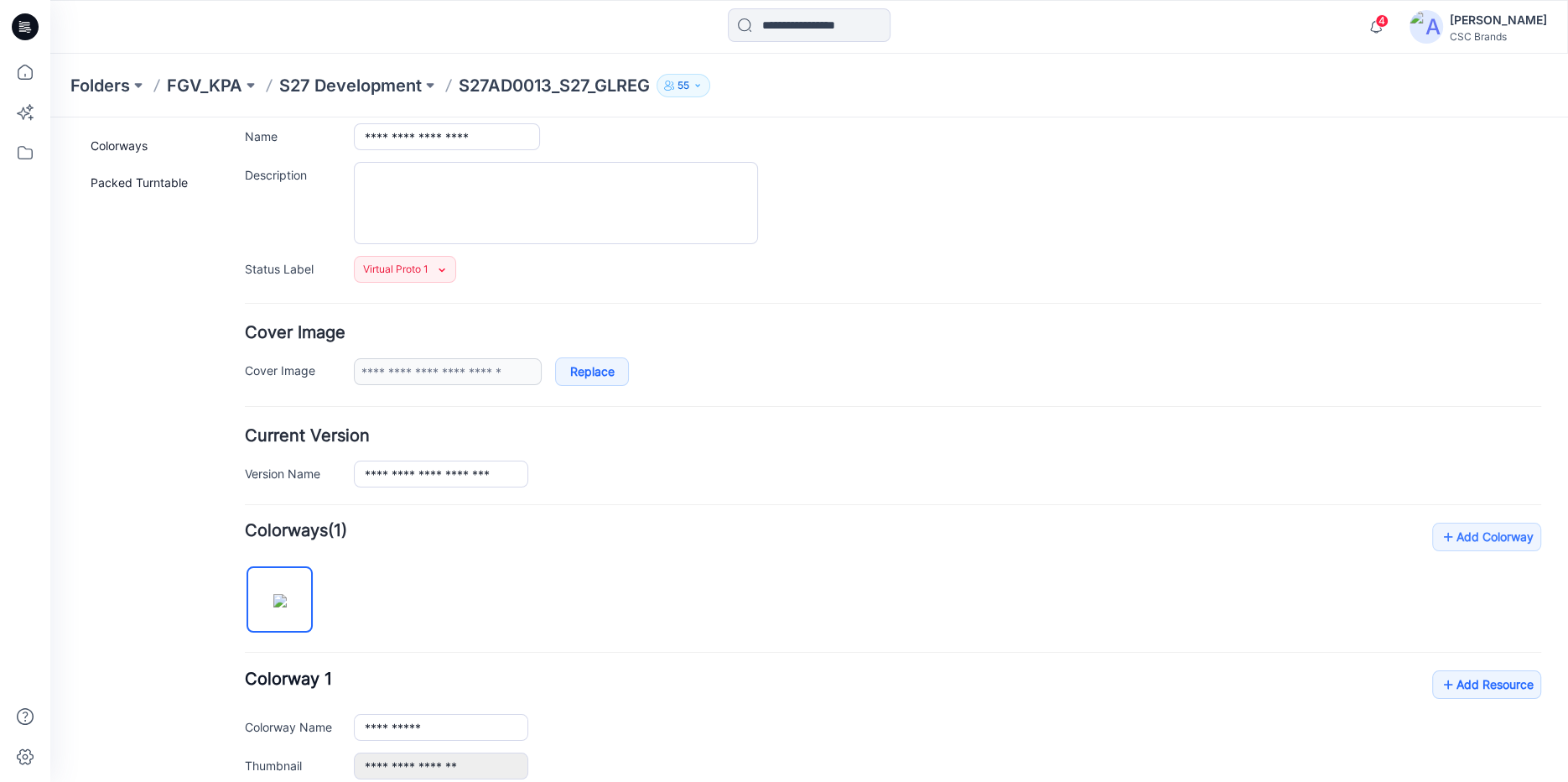
scroll to position [0, 0]
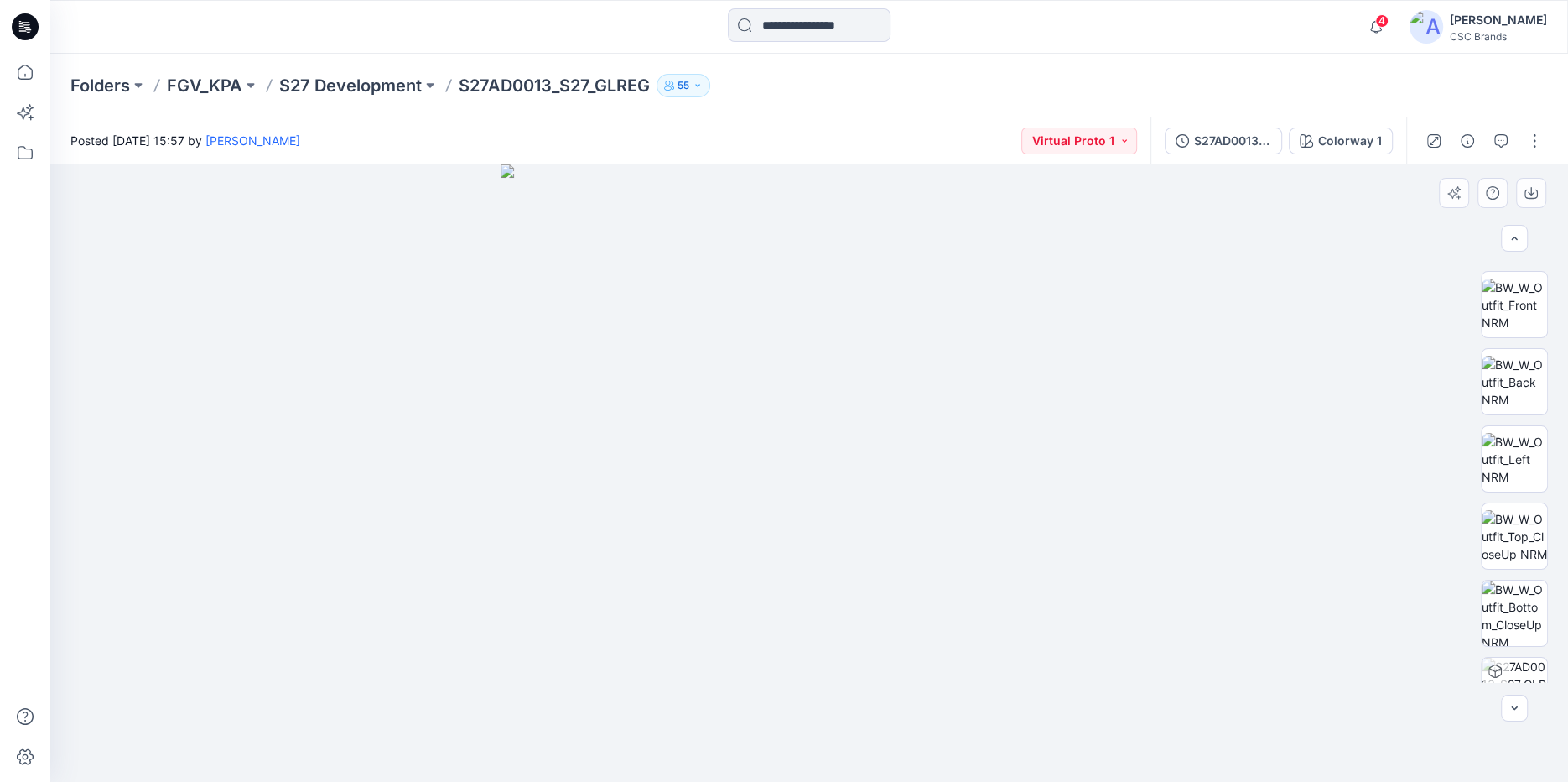
scroll to position [348, 0]
click at [218, 89] on p "FGV_KPA" at bounding box center [205, 85] width 76 height 23
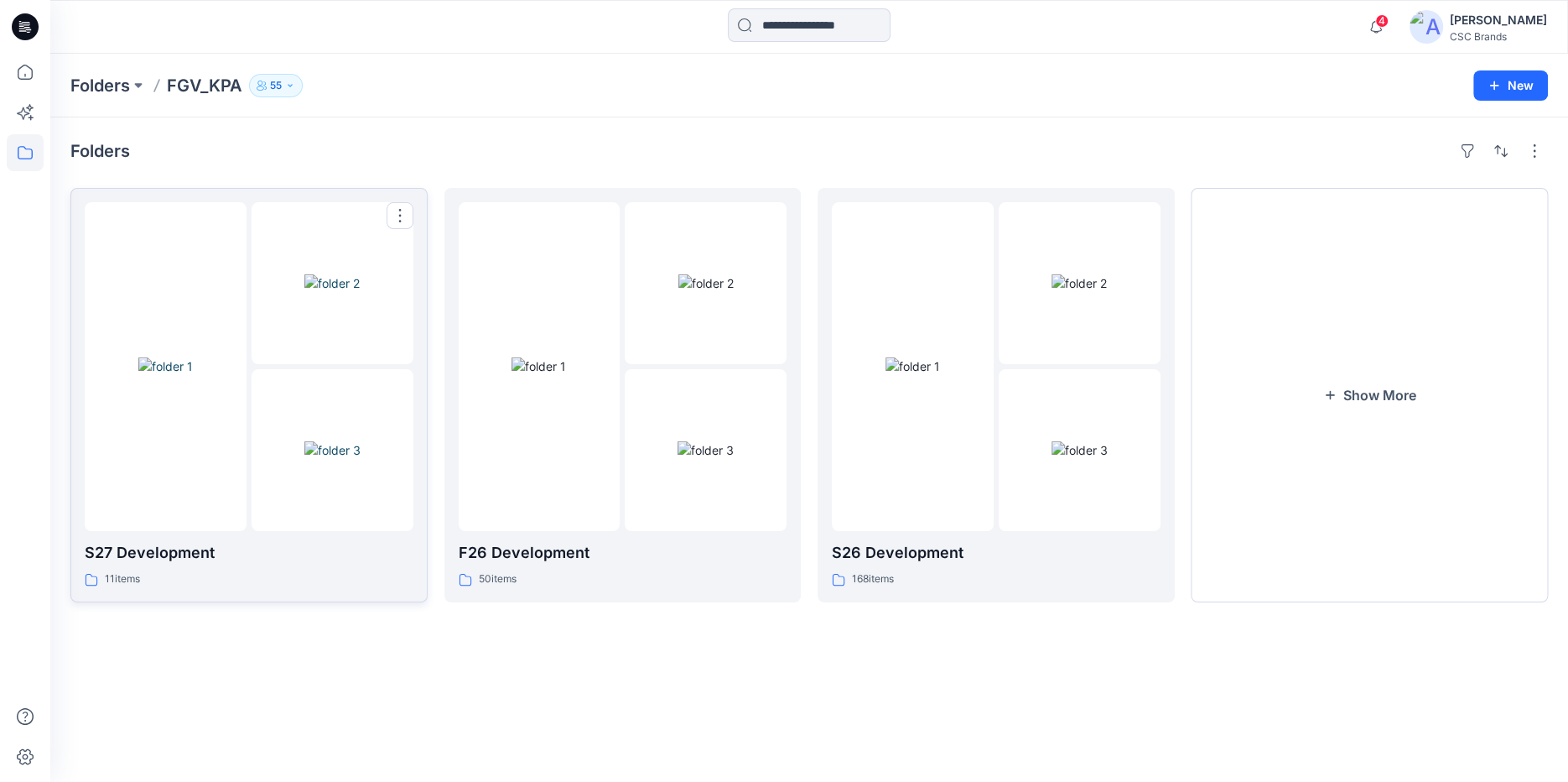
click at [186, 521] on div at bounding box center [166, 366] width 162 height 329
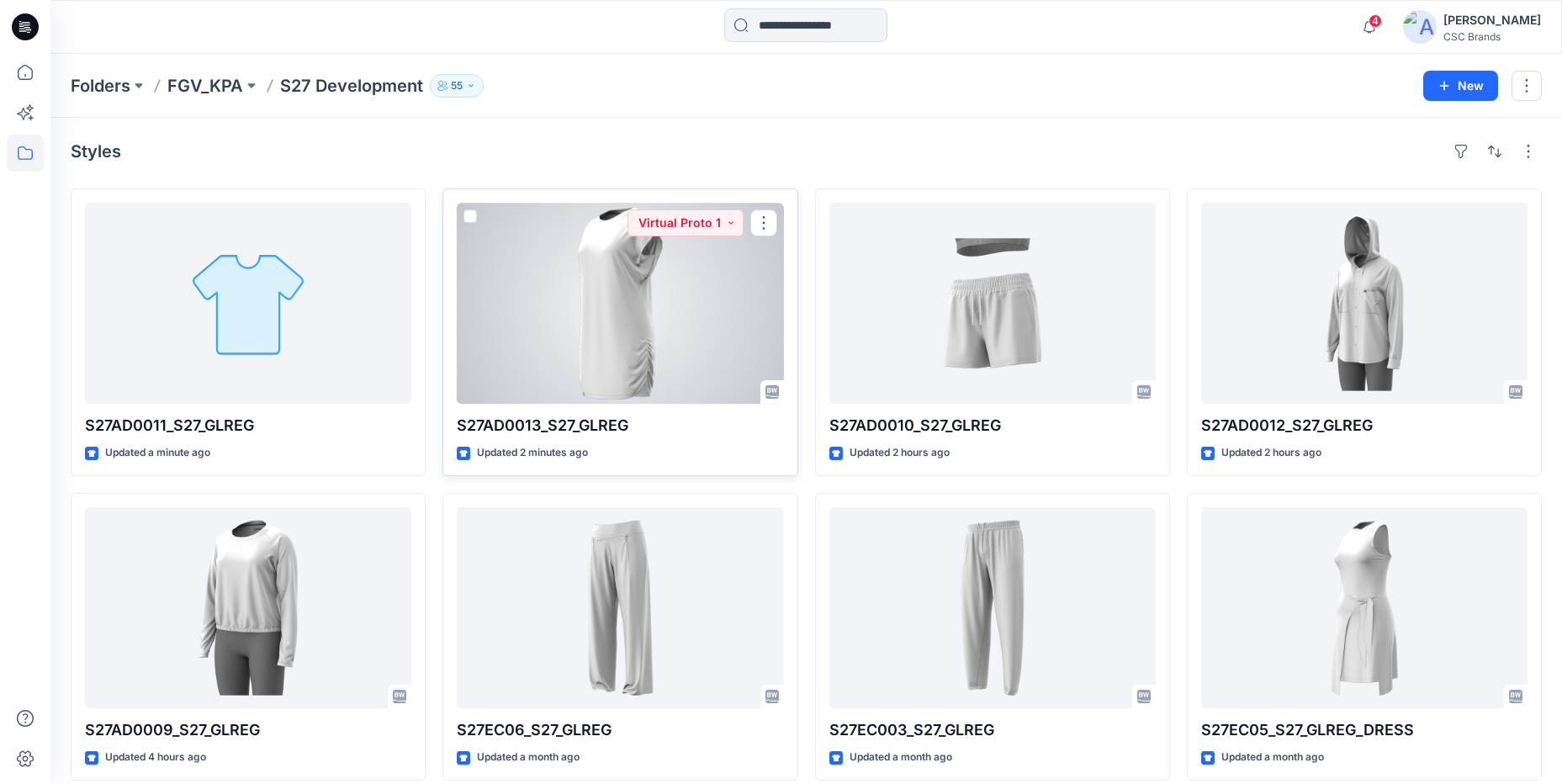
click at [546, 348] on div at bounding box center [620, 302] width 326 height 201
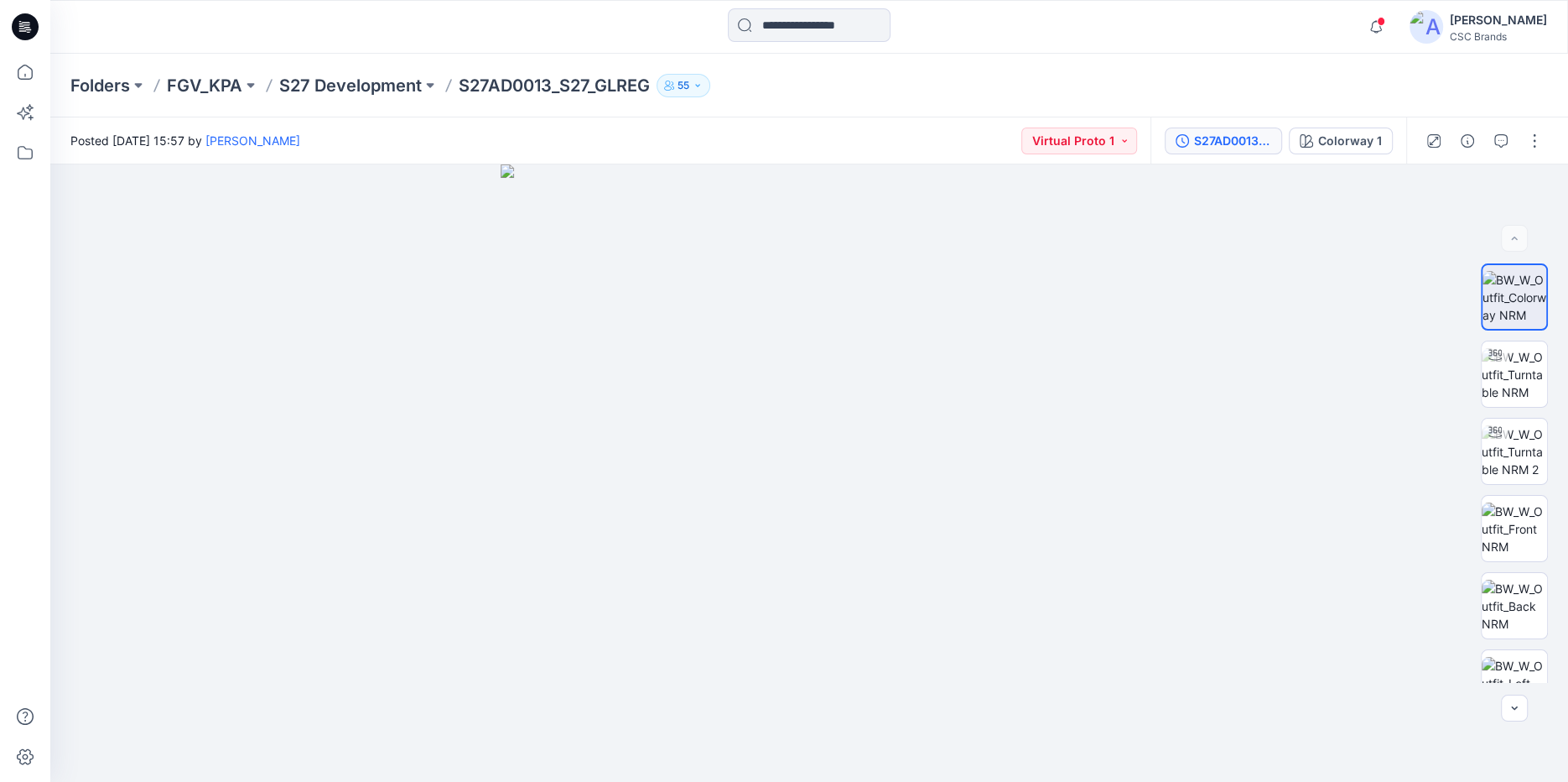
click at [1219, 135] on div "S27AD0013_S27_GLREG_VP1" at bounding box center [1232, 141] width 77 height 18
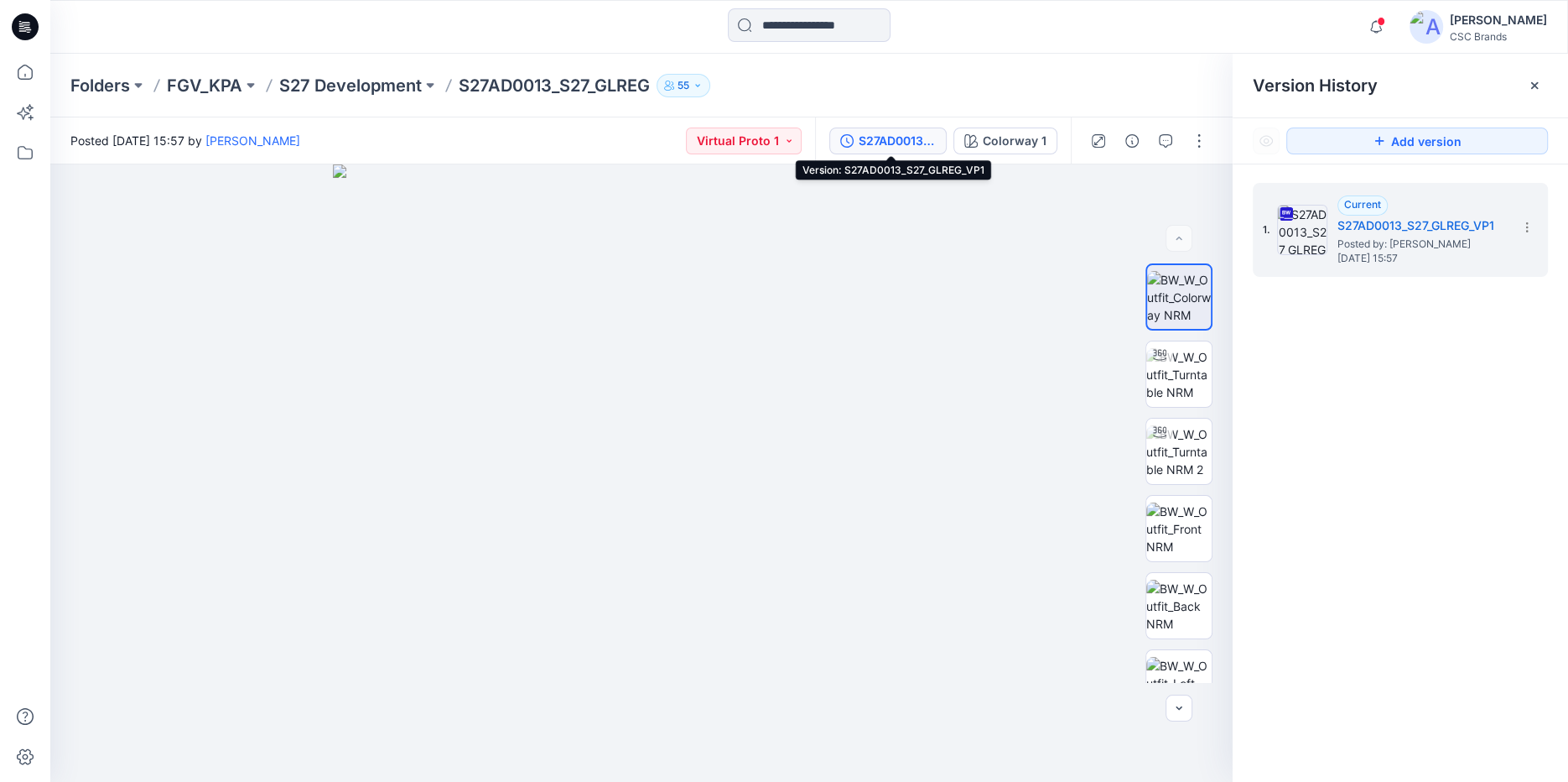
click at [920, 144] on div "S27AD0013_S27_GLREG_VP1" at bounding box center [898, 141] width 77 height 18
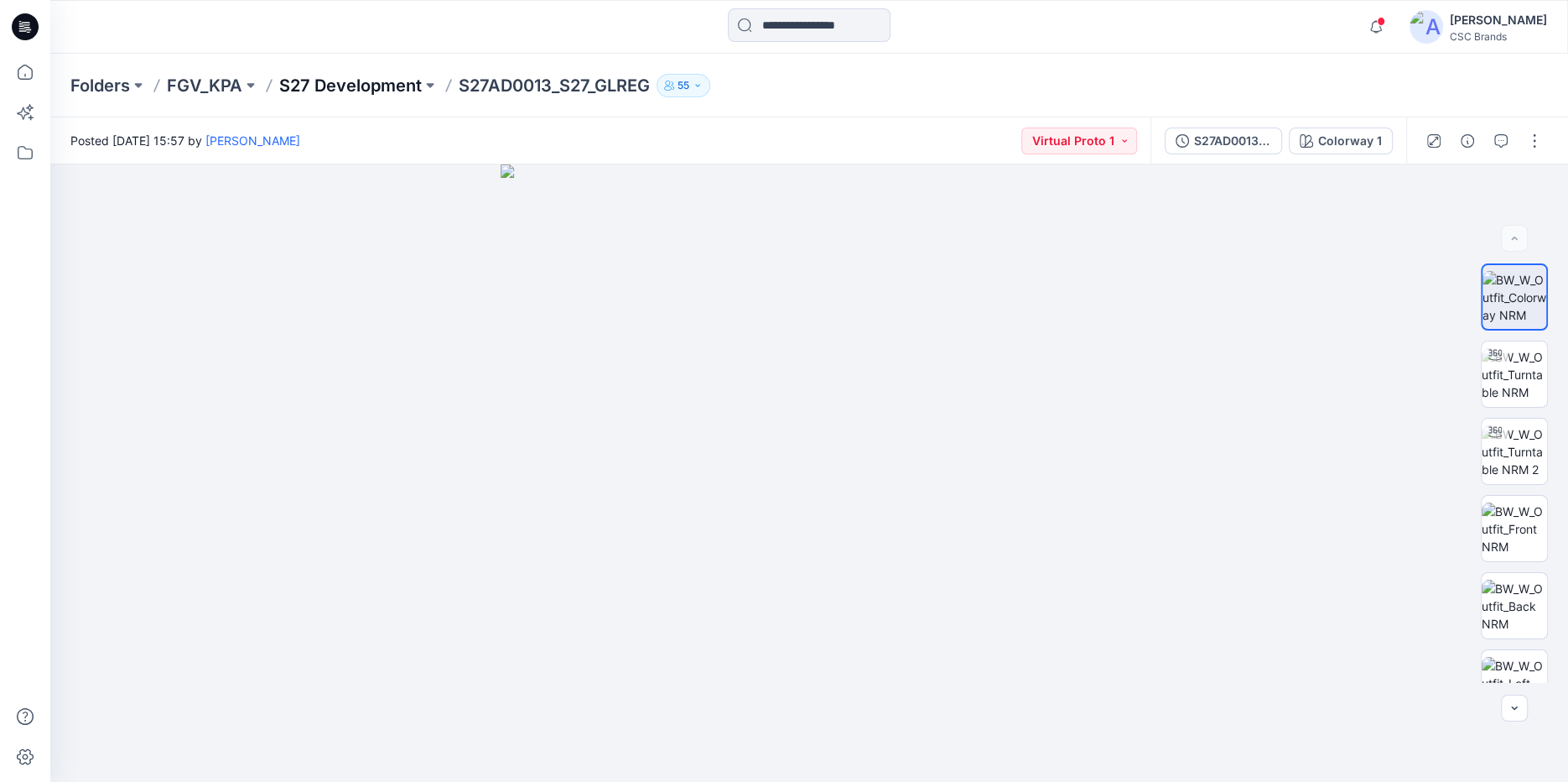
click at [331, 92] on p "S27 Development" at bounding box center [350, 85] width 143 height 23
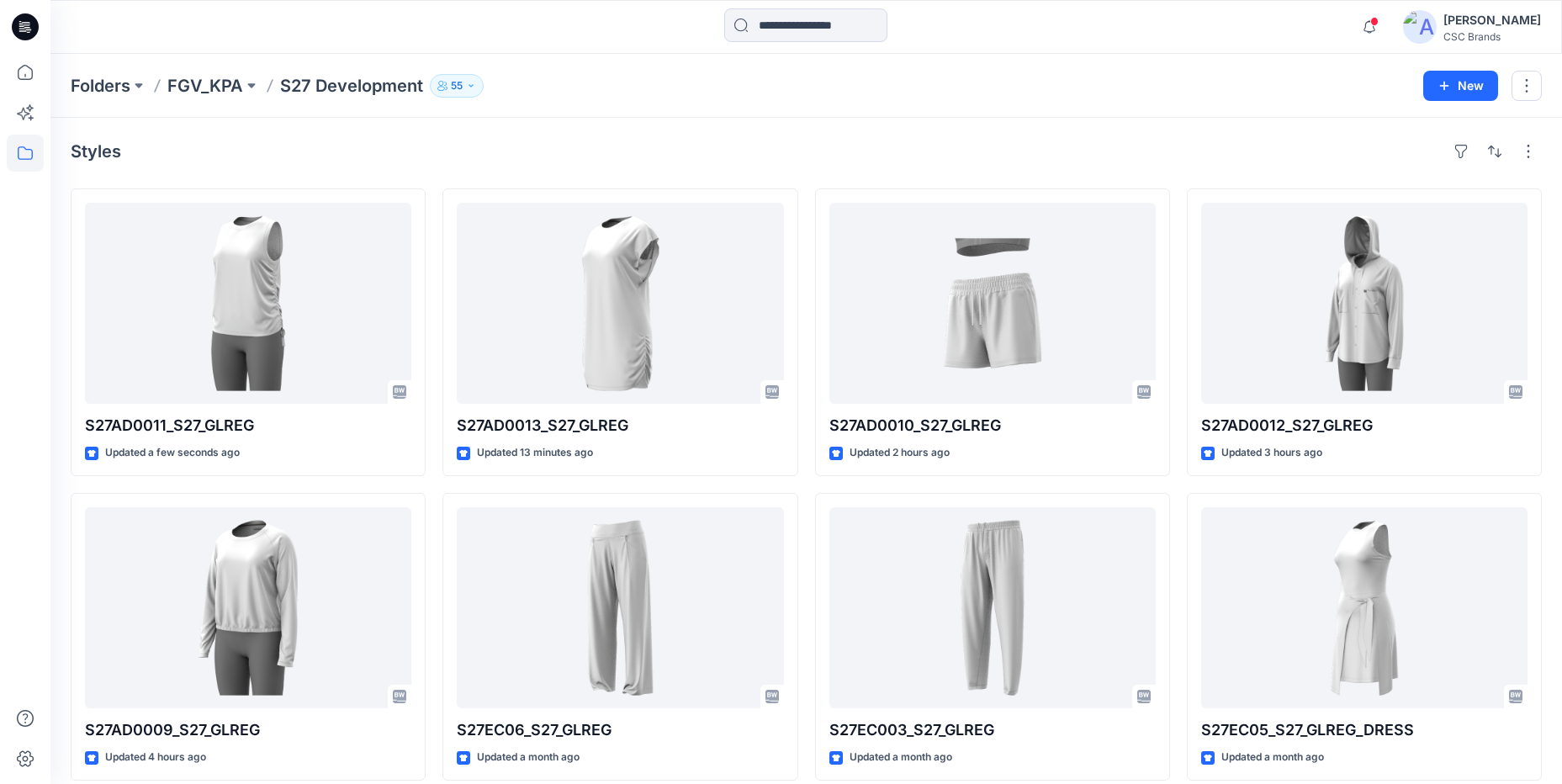
click at [543, 118] on div "Styles S27AD0011_S27_GLREG Updated a few seconds ago S27AD0009_S27_GLREG Update…" at bounding box center [806, 611] width 1512 height 987
click at [22, 74] on icon at bounding box center [25, 72] width 37 height 37
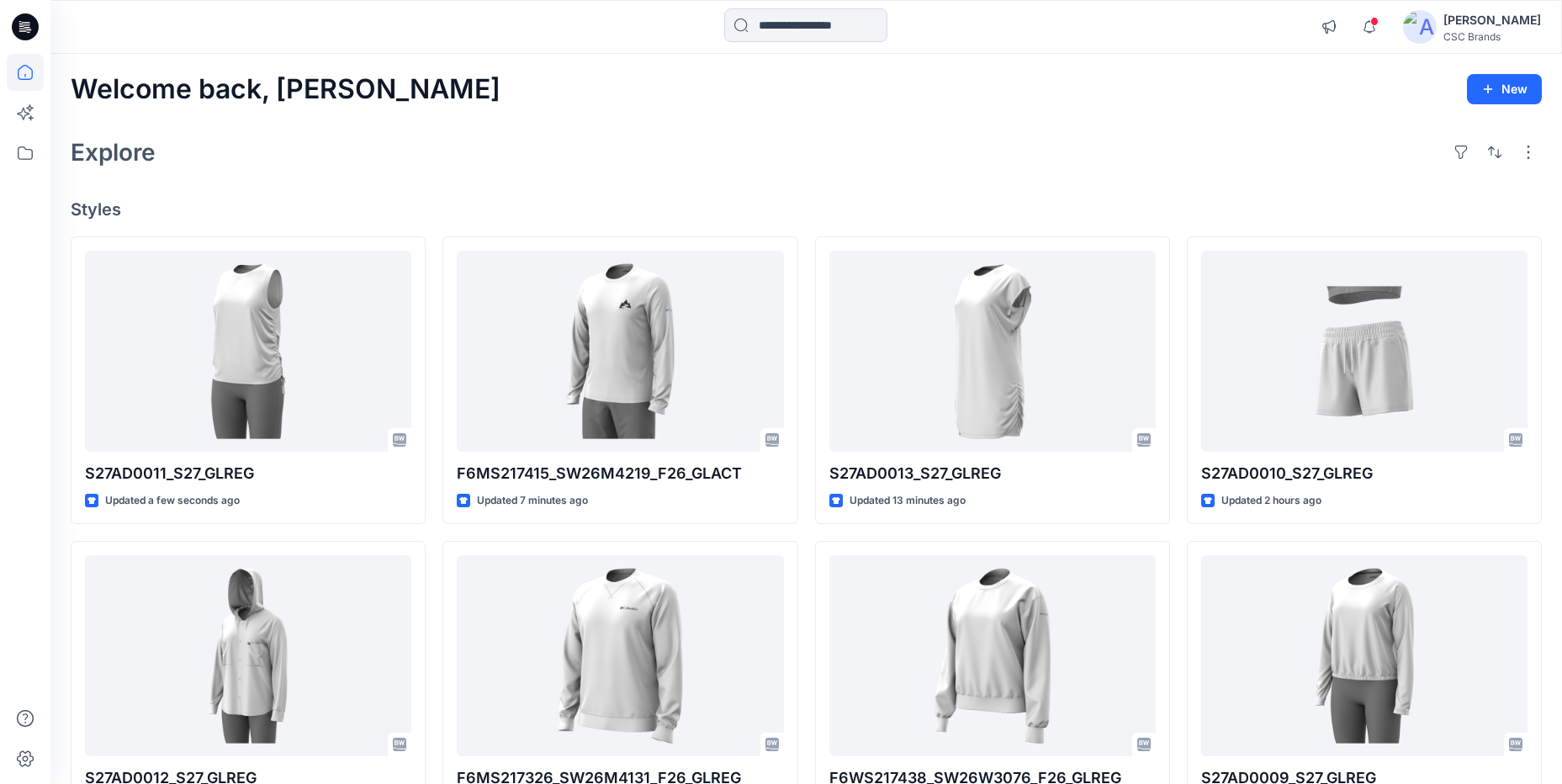
click at [461, 120] on div "Welcome back, Mijan New Explore Styles S27AD0011_S27_GLREG Updated a few second…" at bounding box center [806, 633] width 1512 height 1160
click at [966, 179] on div "Welcome back, Mijan New Explore Styles S27AD0011_S27_GLREG Updated a minute ago…" at bounding box center [806, 633] width 1512 height 1160
